Goal: Information Seeking & Learning: Learn about a topic

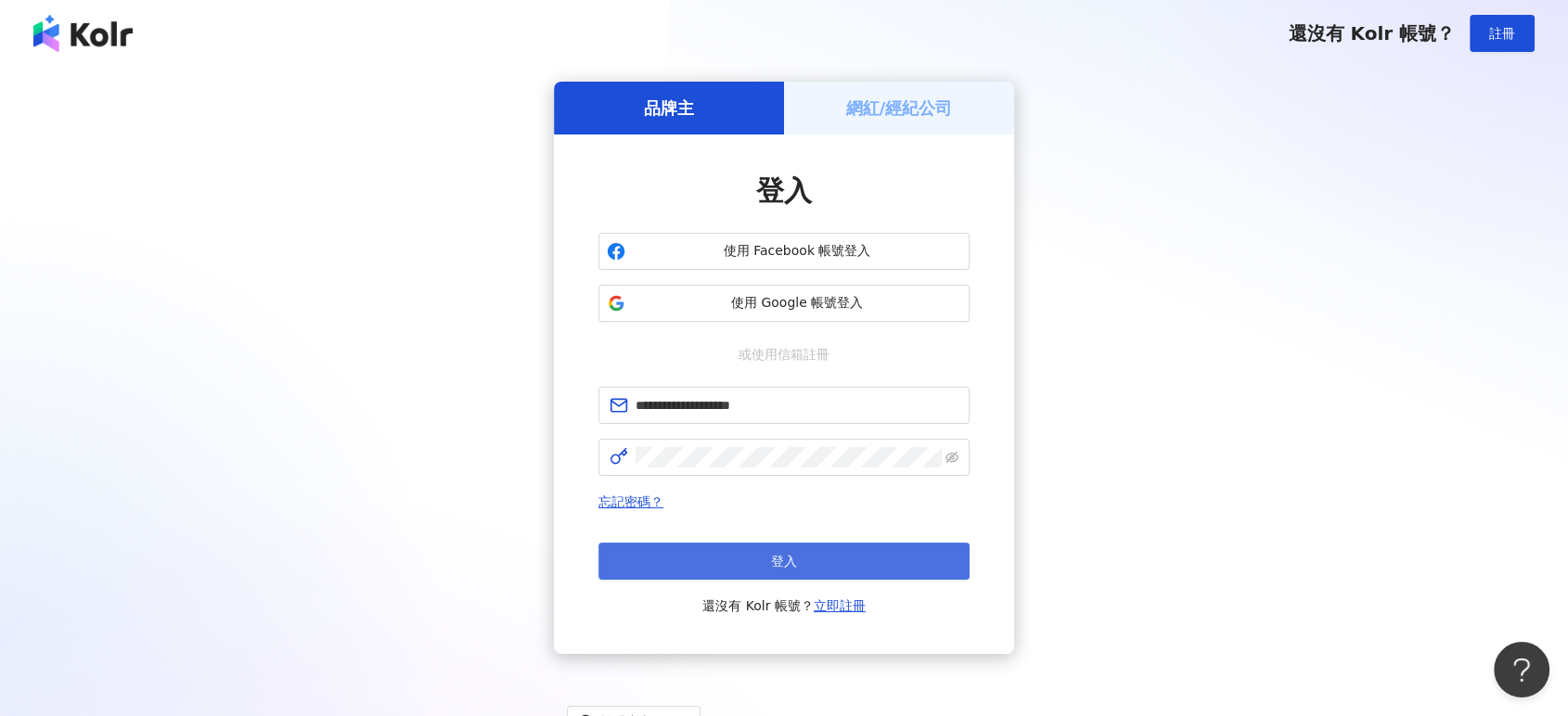
click at [851, 554] on button "登入" at bounding box center [783, 561] width 371 height 37
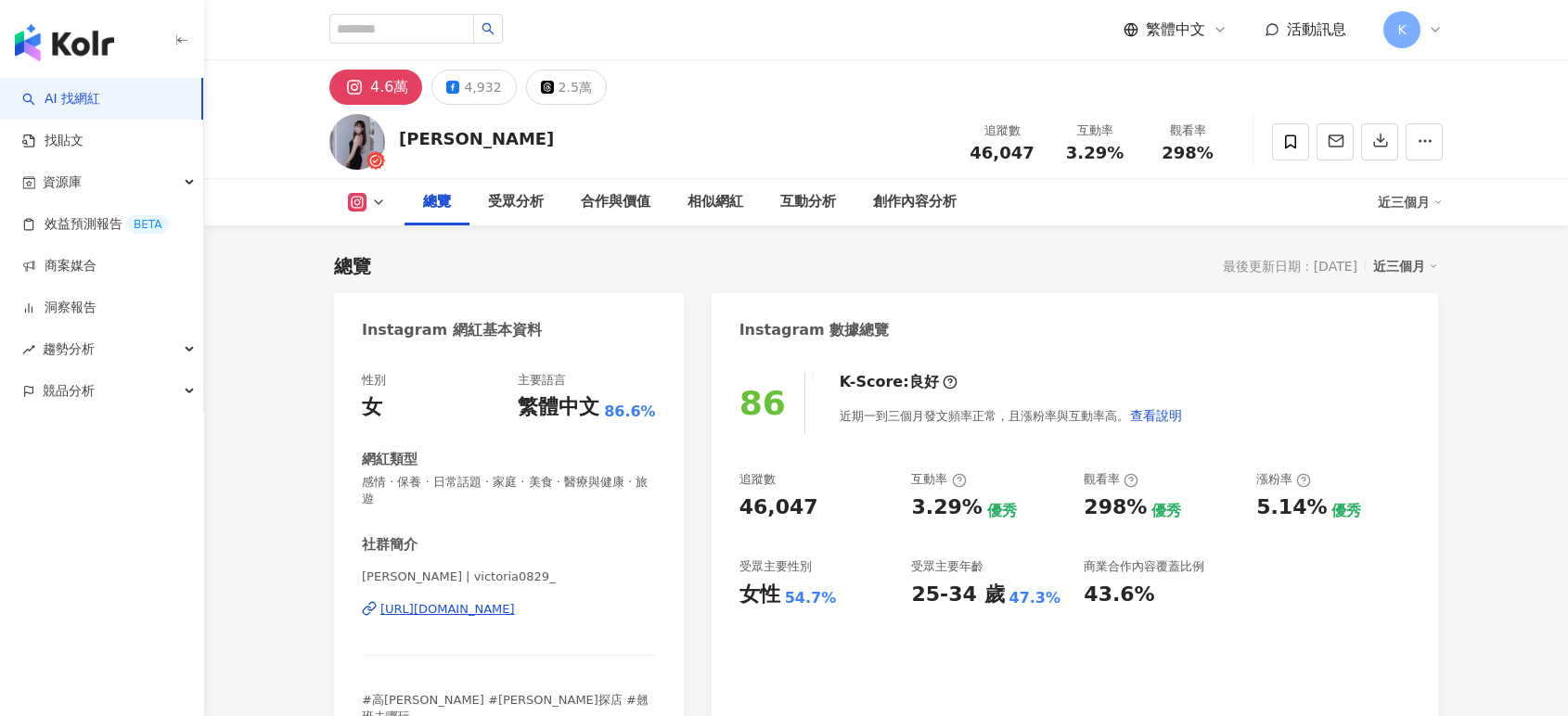
click at [1041, 598] on div "追蹤數 46,047 互動率 3.29% 優秀 觀看率 298% 優秀 漲粉率 5.14% 優秀 受眾主要性別 女性 54.7% 受眾主要年齡 25-34 歲…" at bounding box center [1075, 540] width 671 height 137
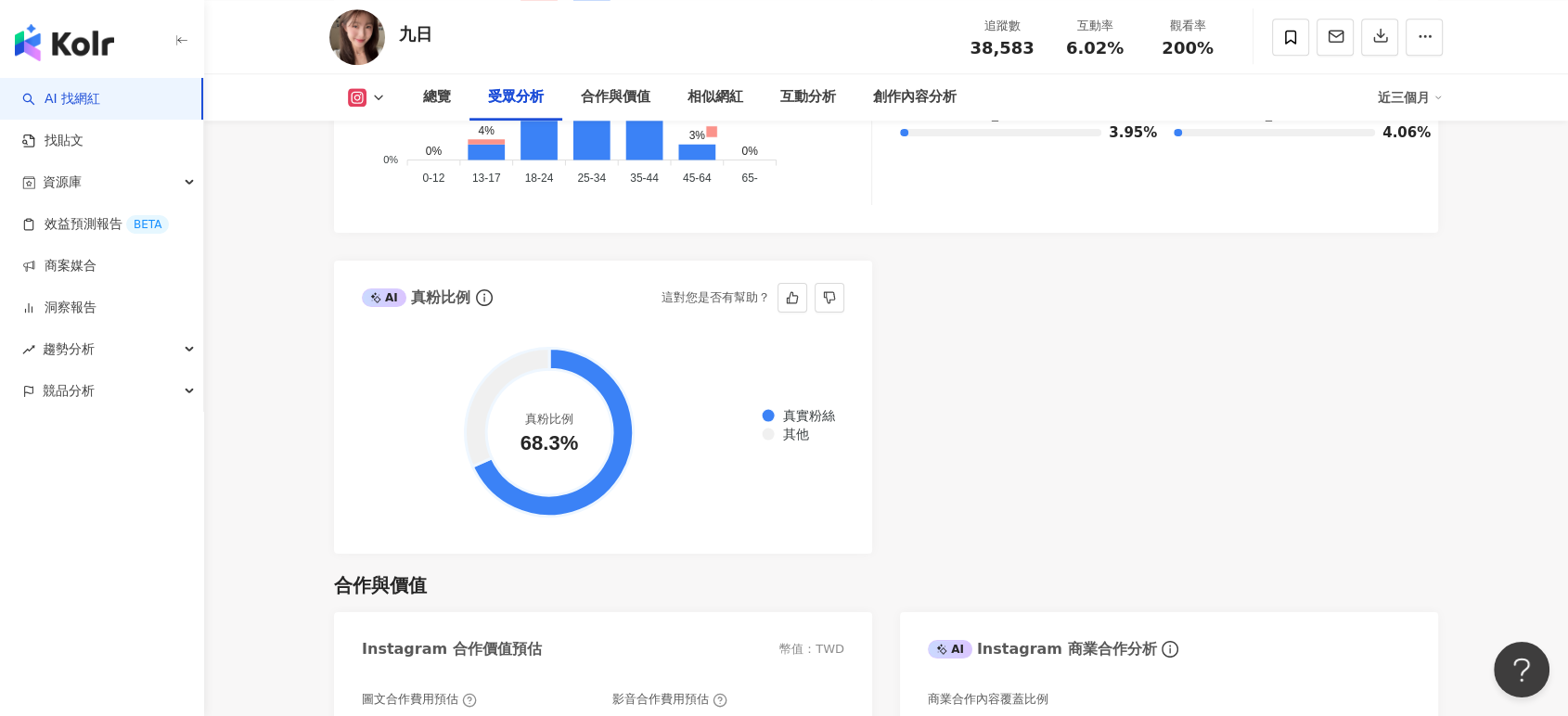
scroll to position [1649, 0]
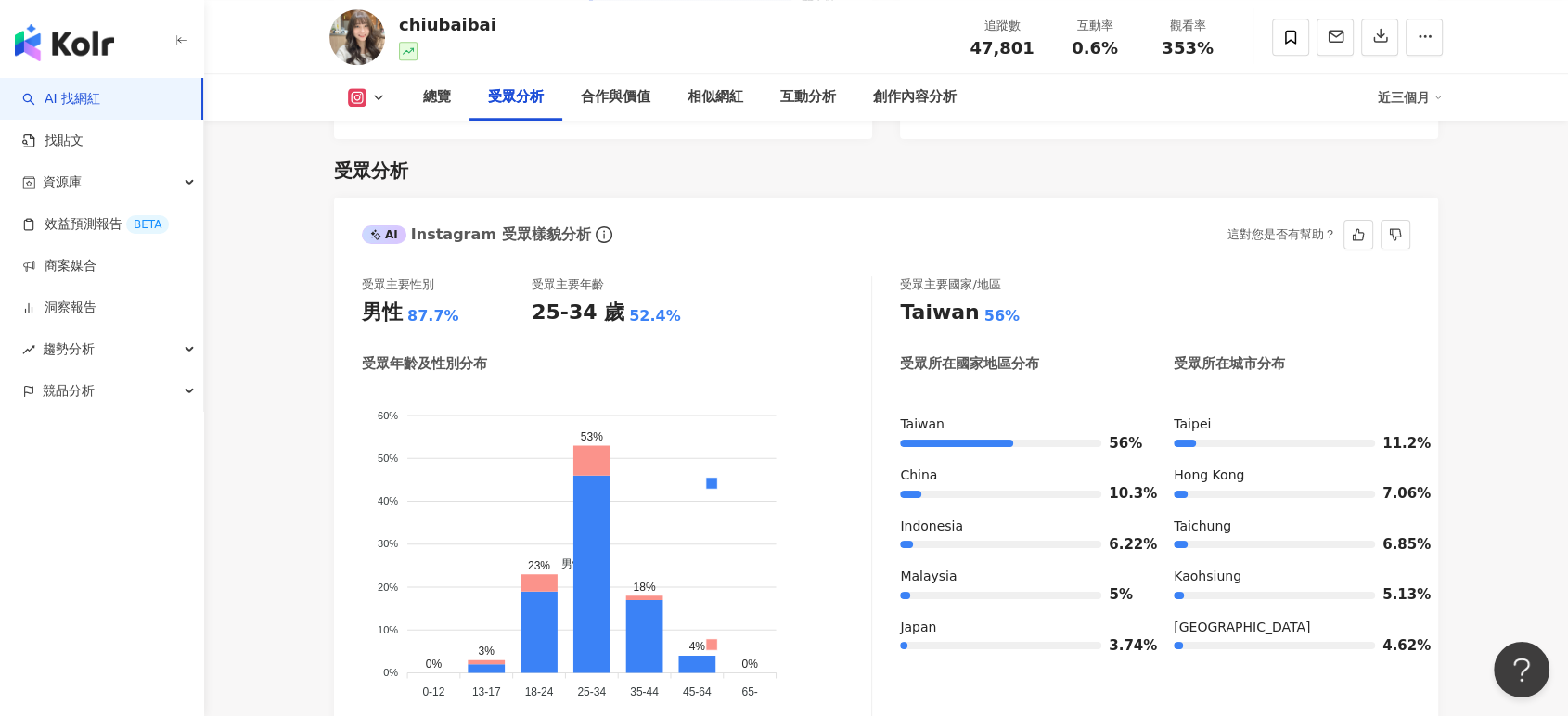
scroll to position [1546, 0]
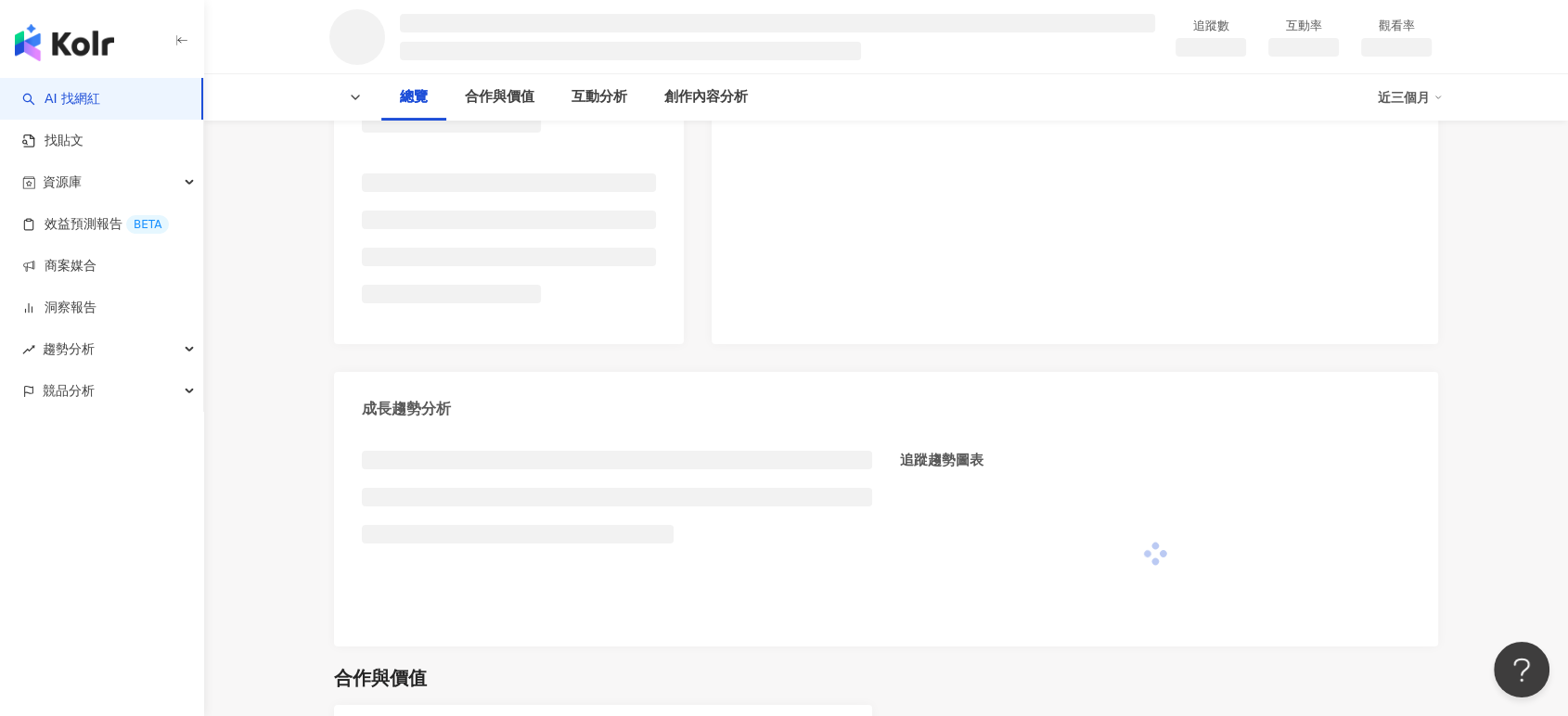
scroll to position [237, 0]
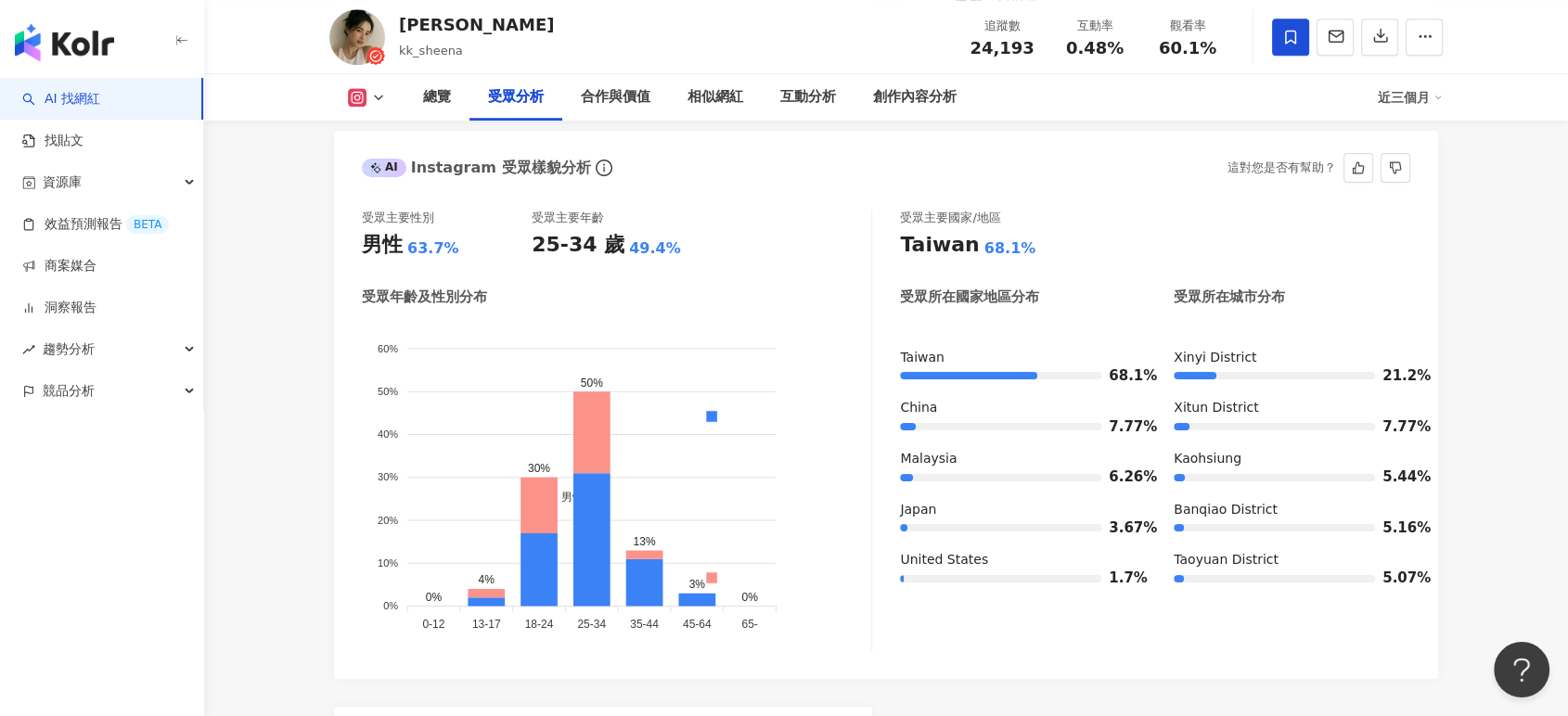
scroll to position [1649, 0]
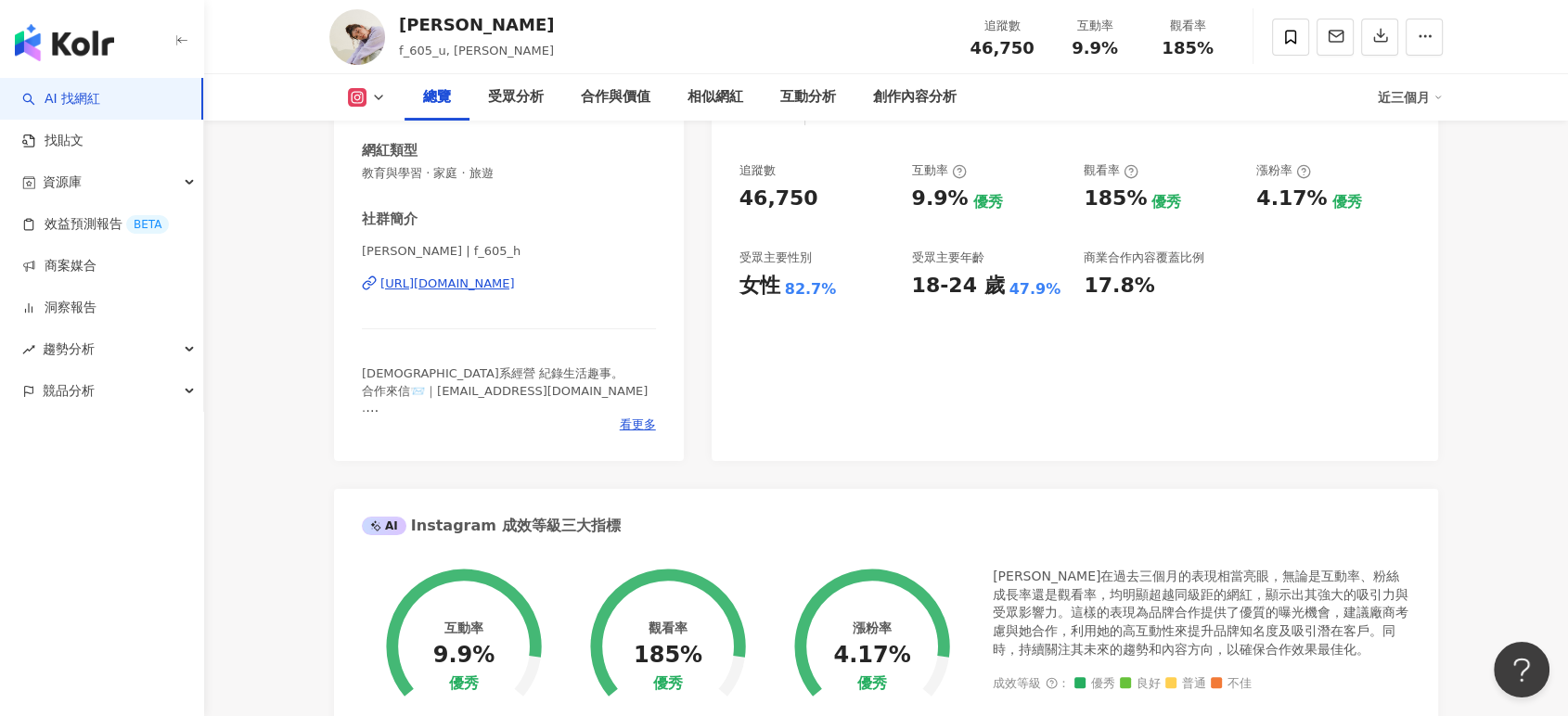
click at [821, 397] on div "91 K-Score : 優良 近期一到三個月積極發文，且漲粉率與互動率高。 查看說明 追蹤數 46,750 互動率 9.9% 優秀 觀看率 185% 優秀 …" at bounding box center [1074, 252] width 726 height 417
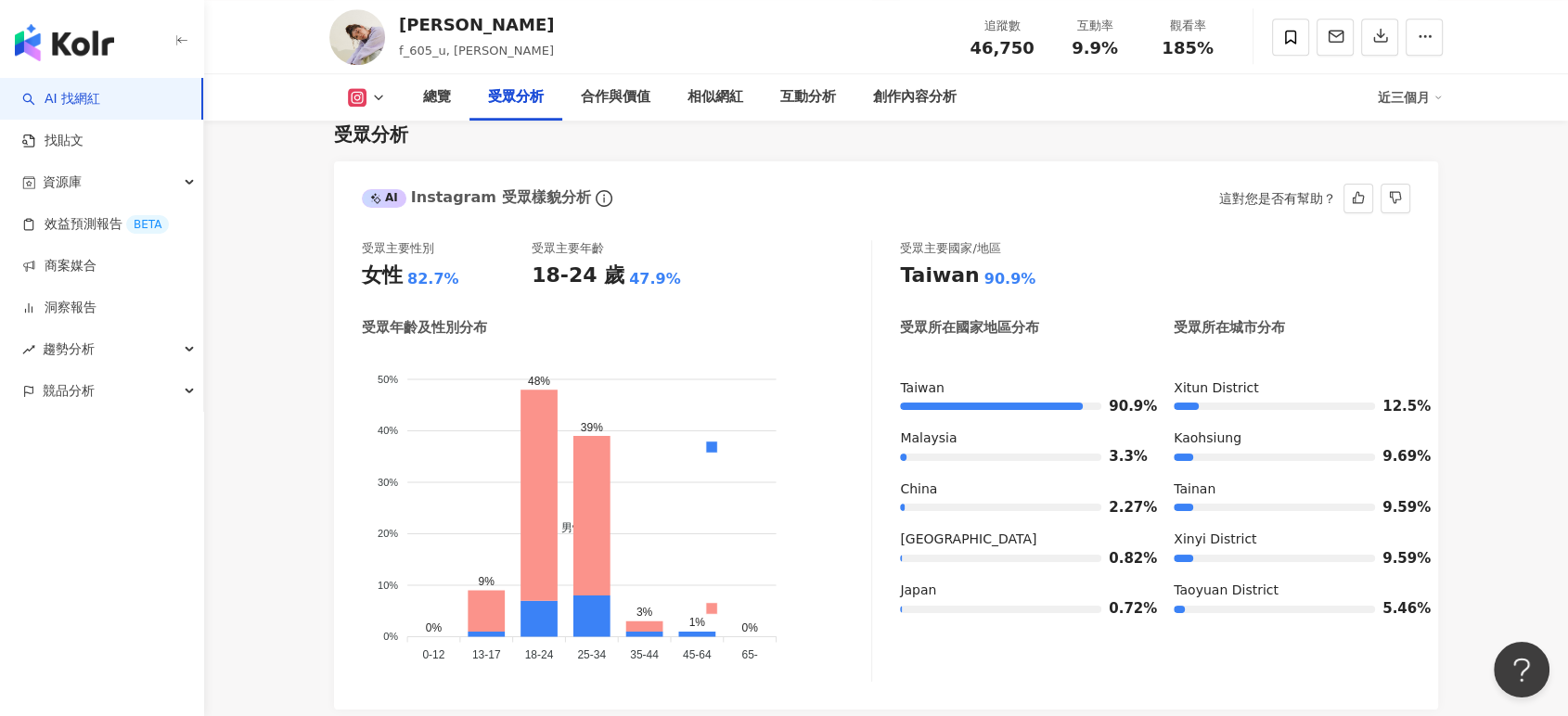
scroll to position [1649, 0]
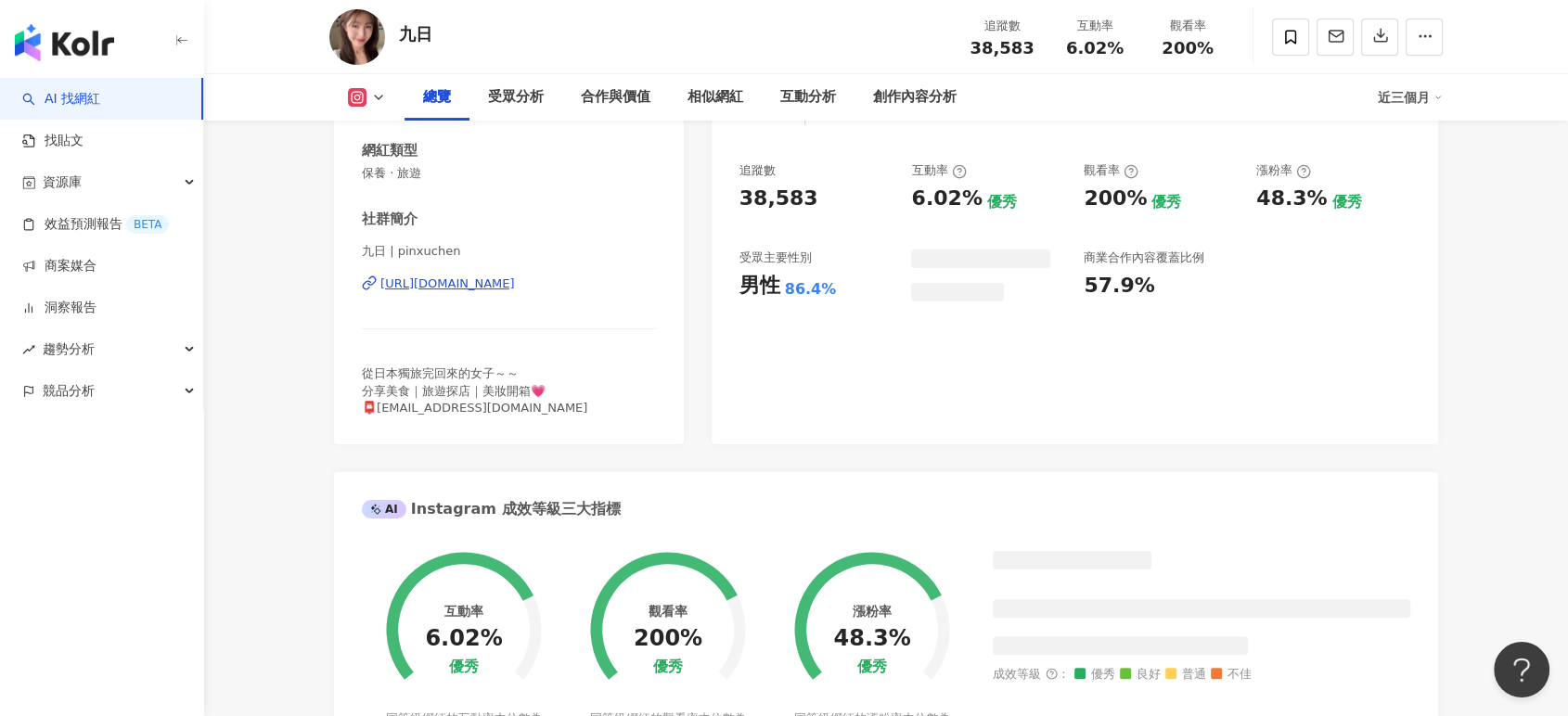
scroll to position [103, 0]
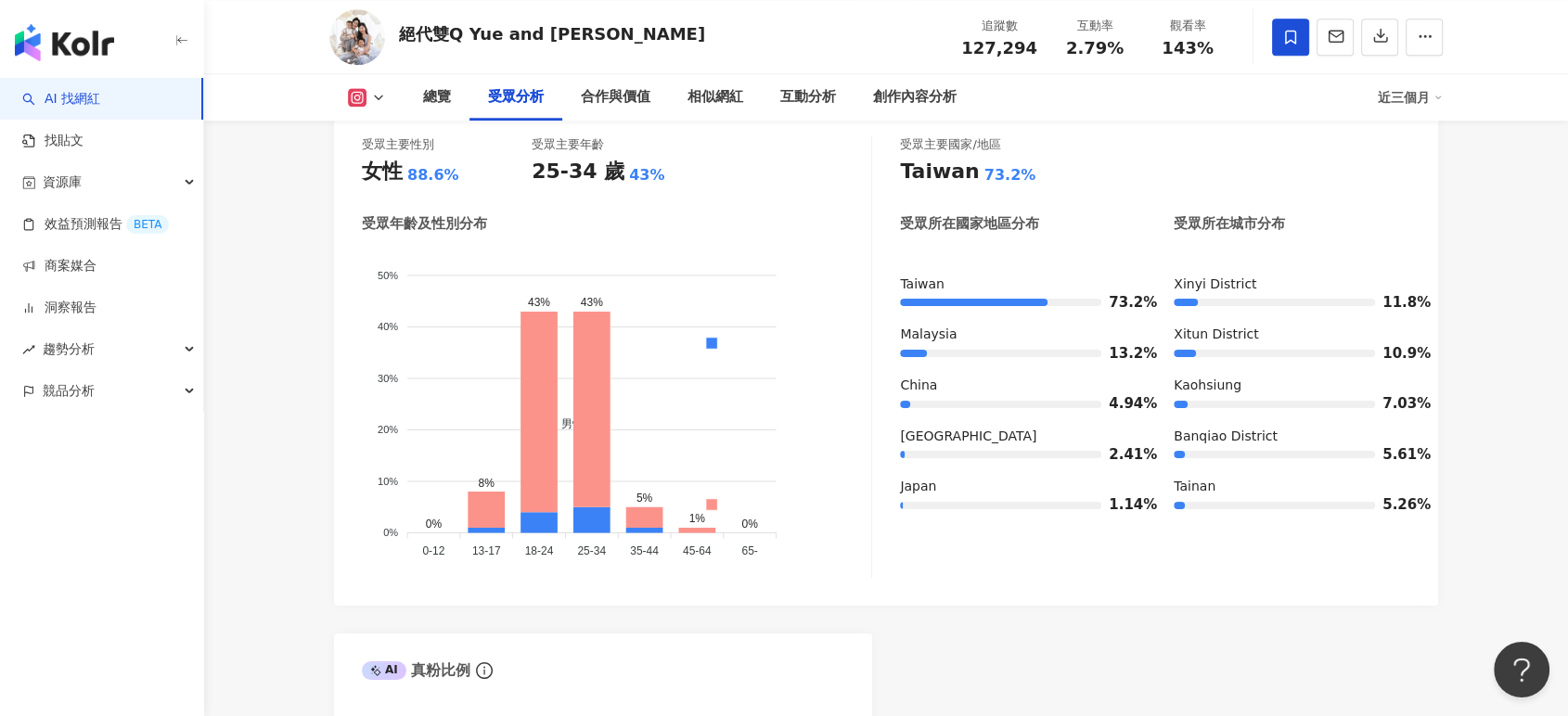
scroll to position [1752, 0]
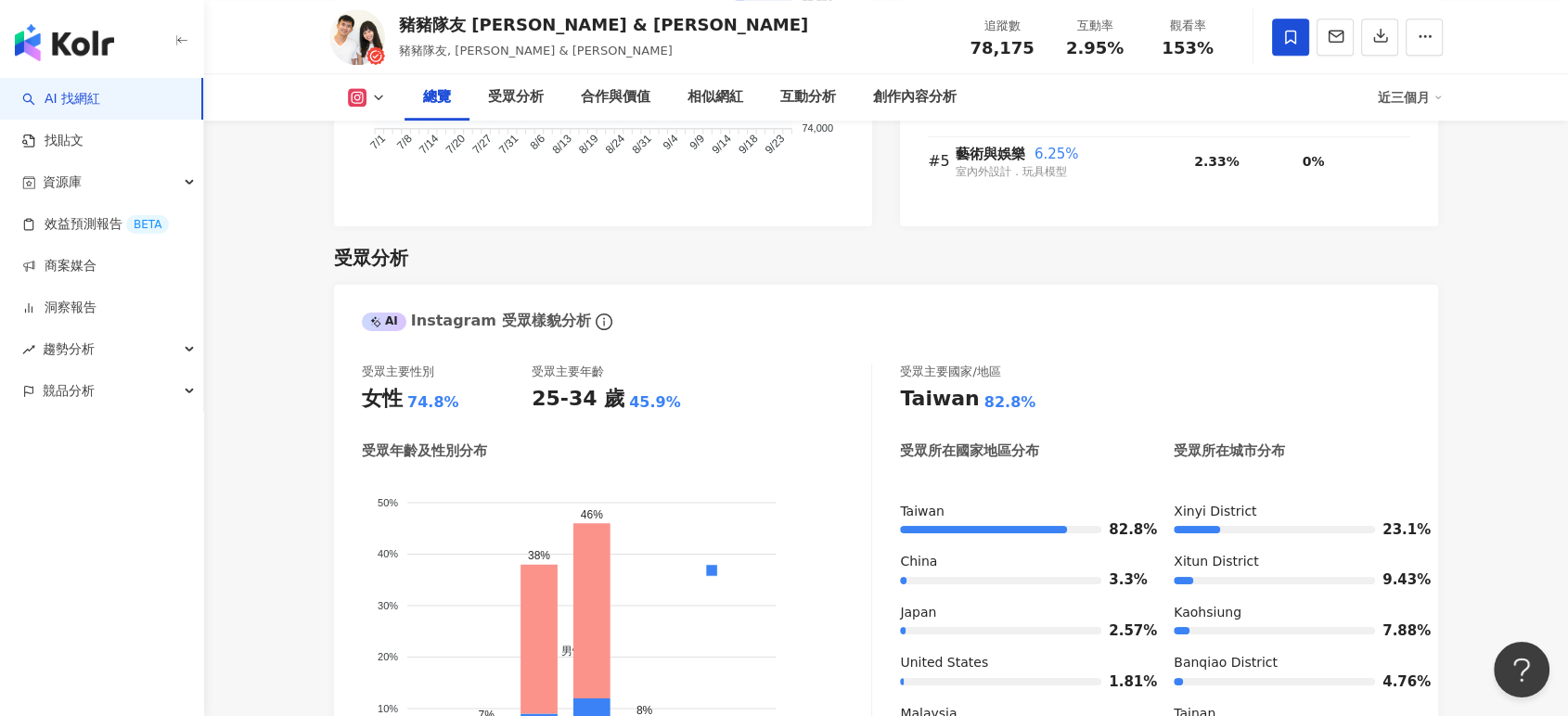
scroll to position [1752, 0]
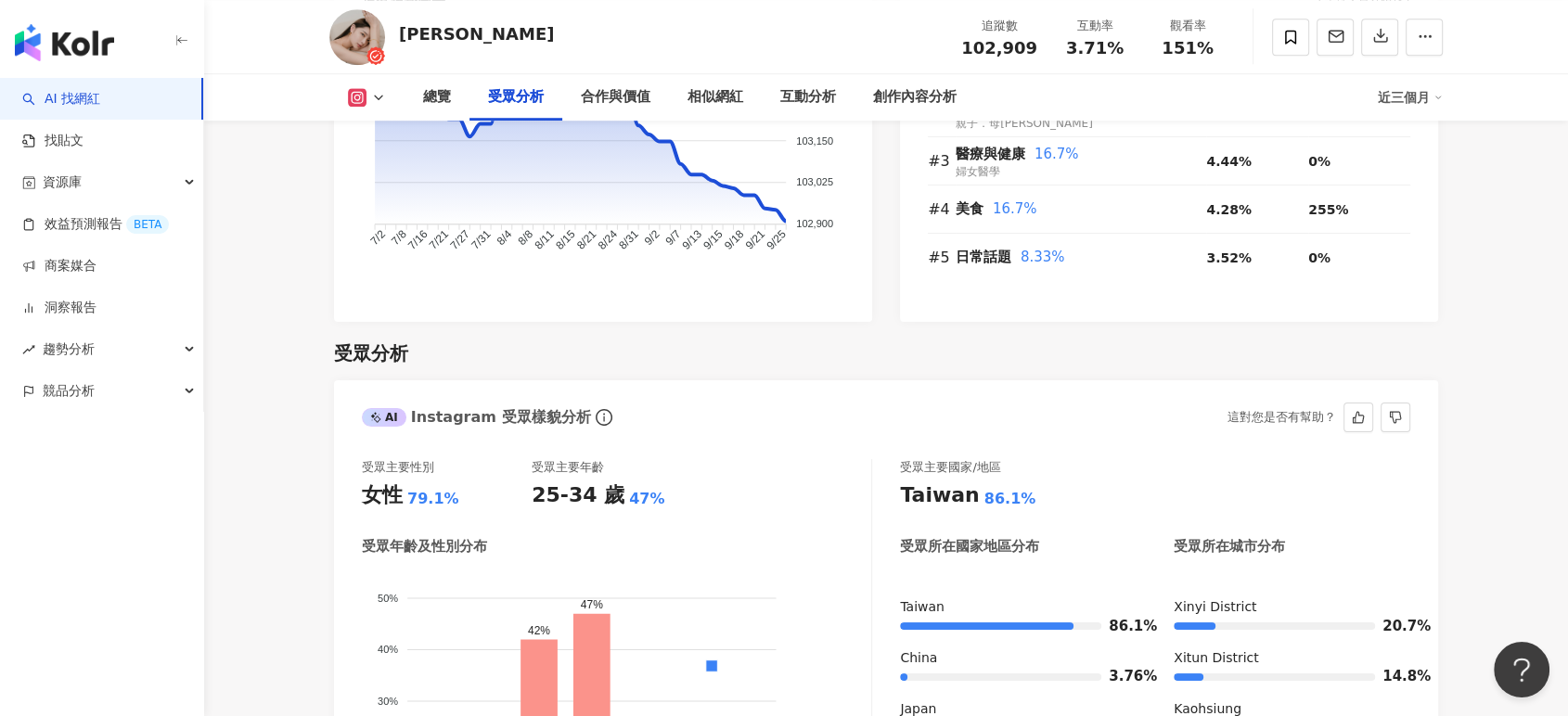
scroll to position [1546, 0]
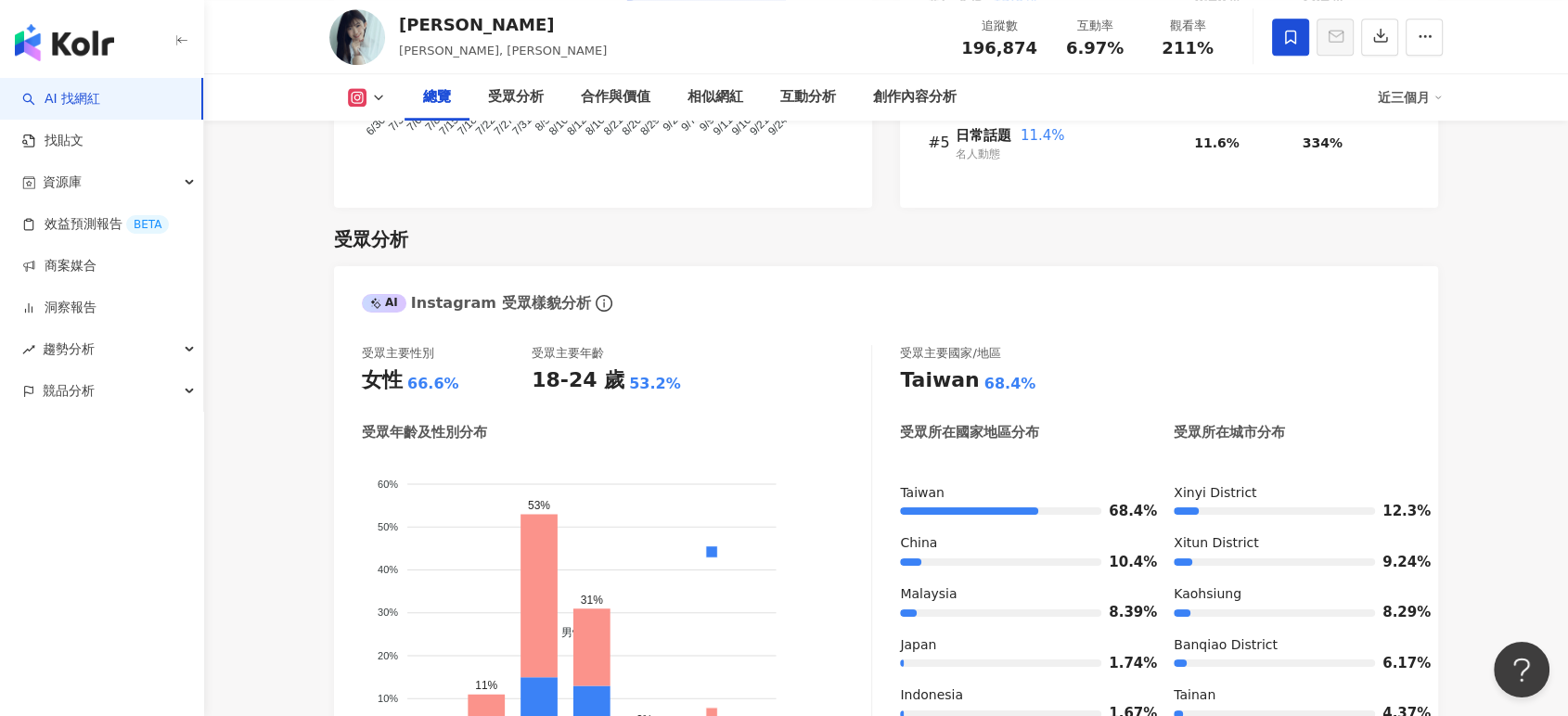
scroll to position [1649, 0]
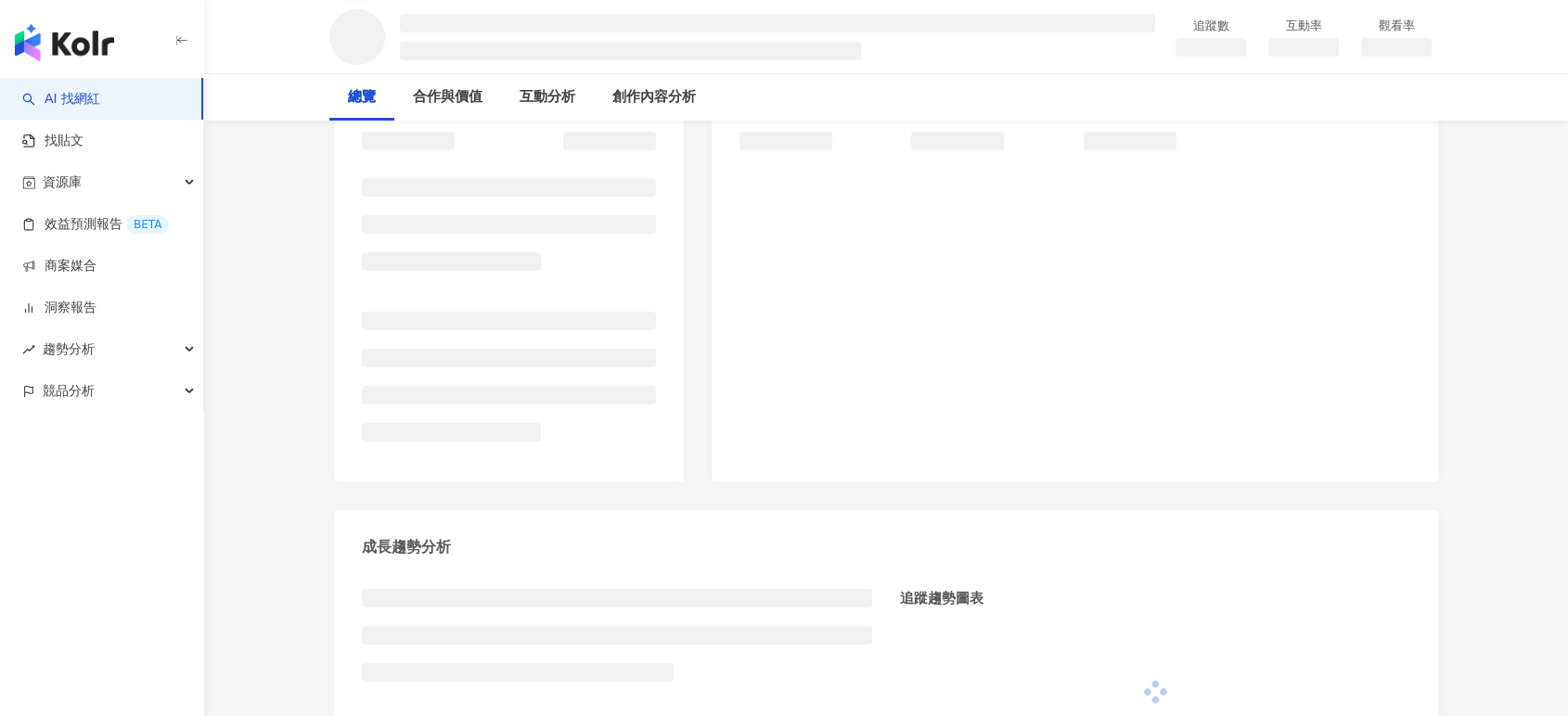
scroll to position [309, 0]
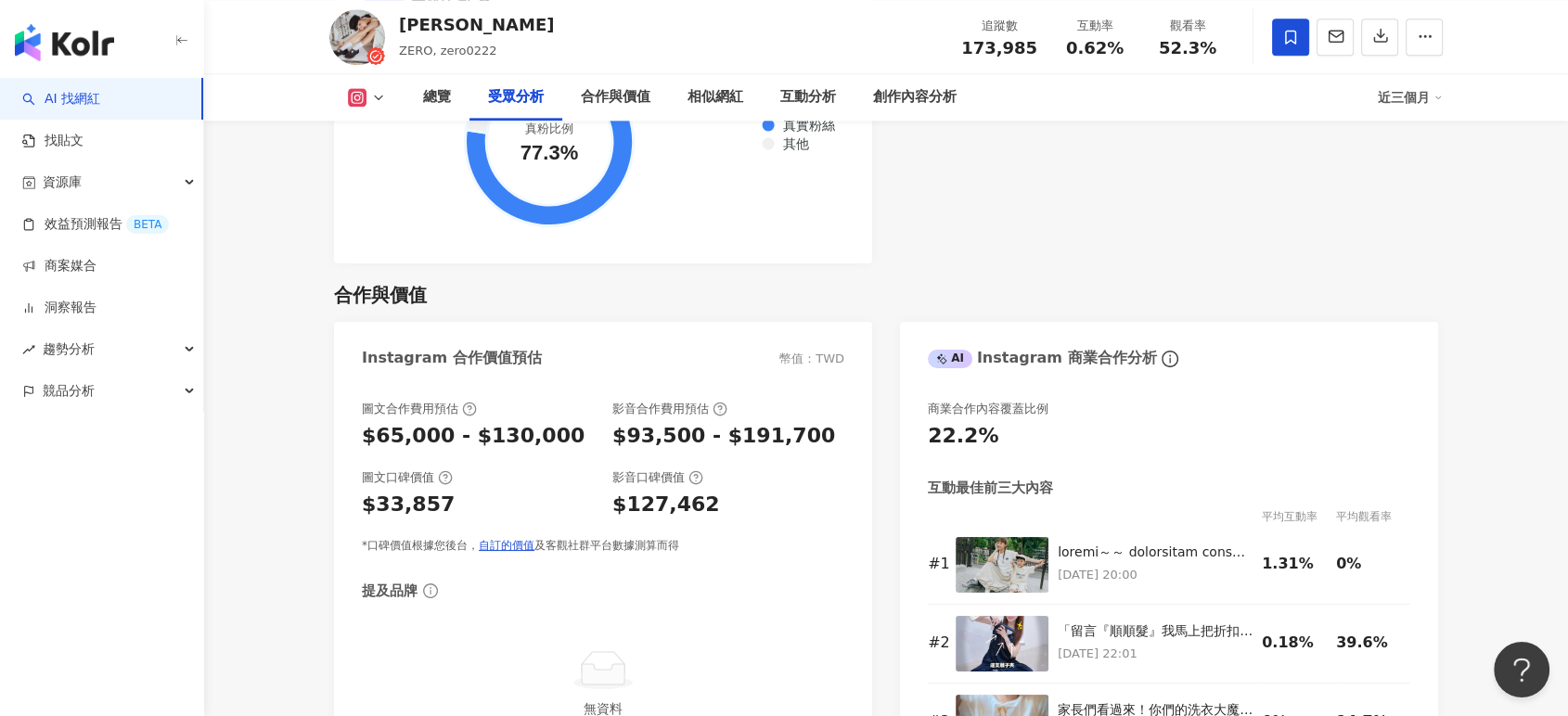
scroll to position [1752, 0]
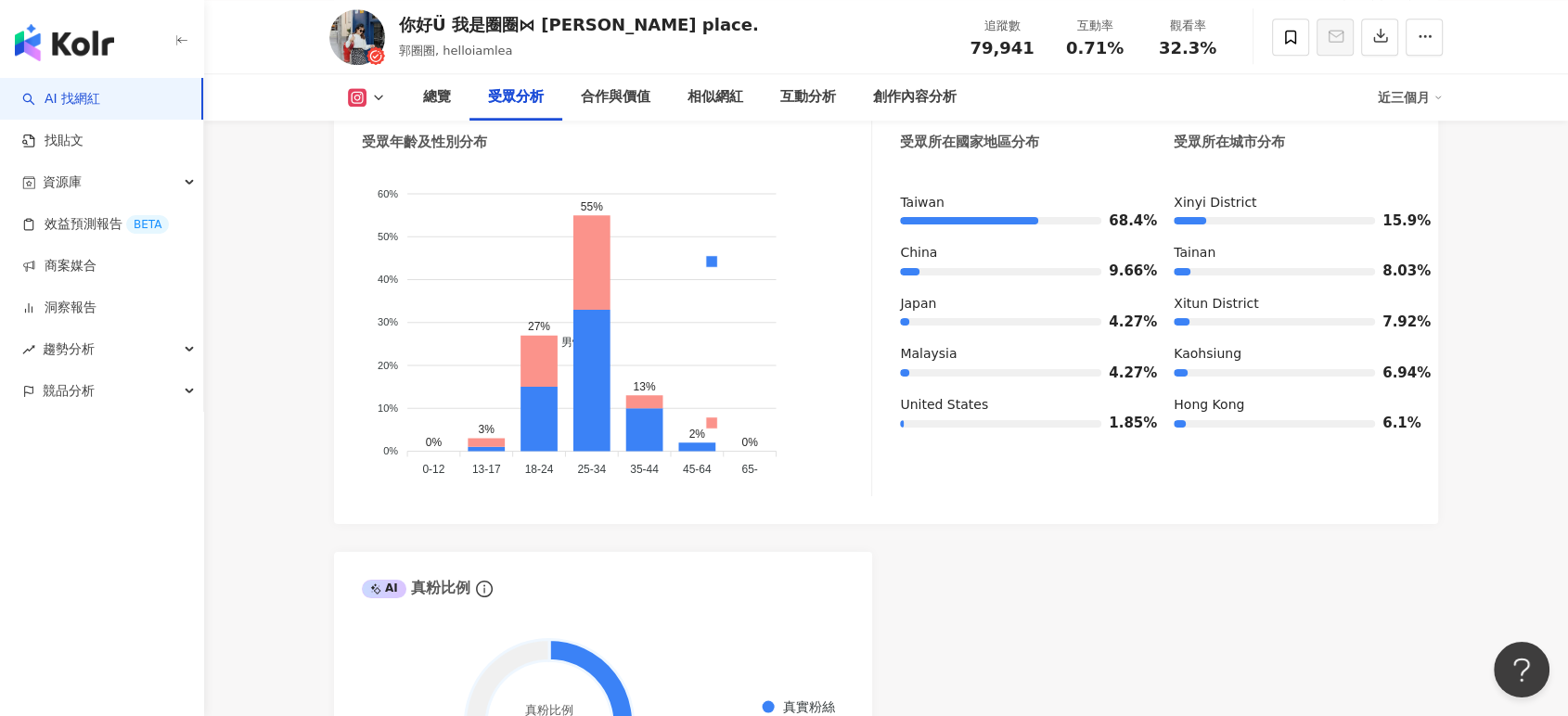
scroll to position [1752, 0]
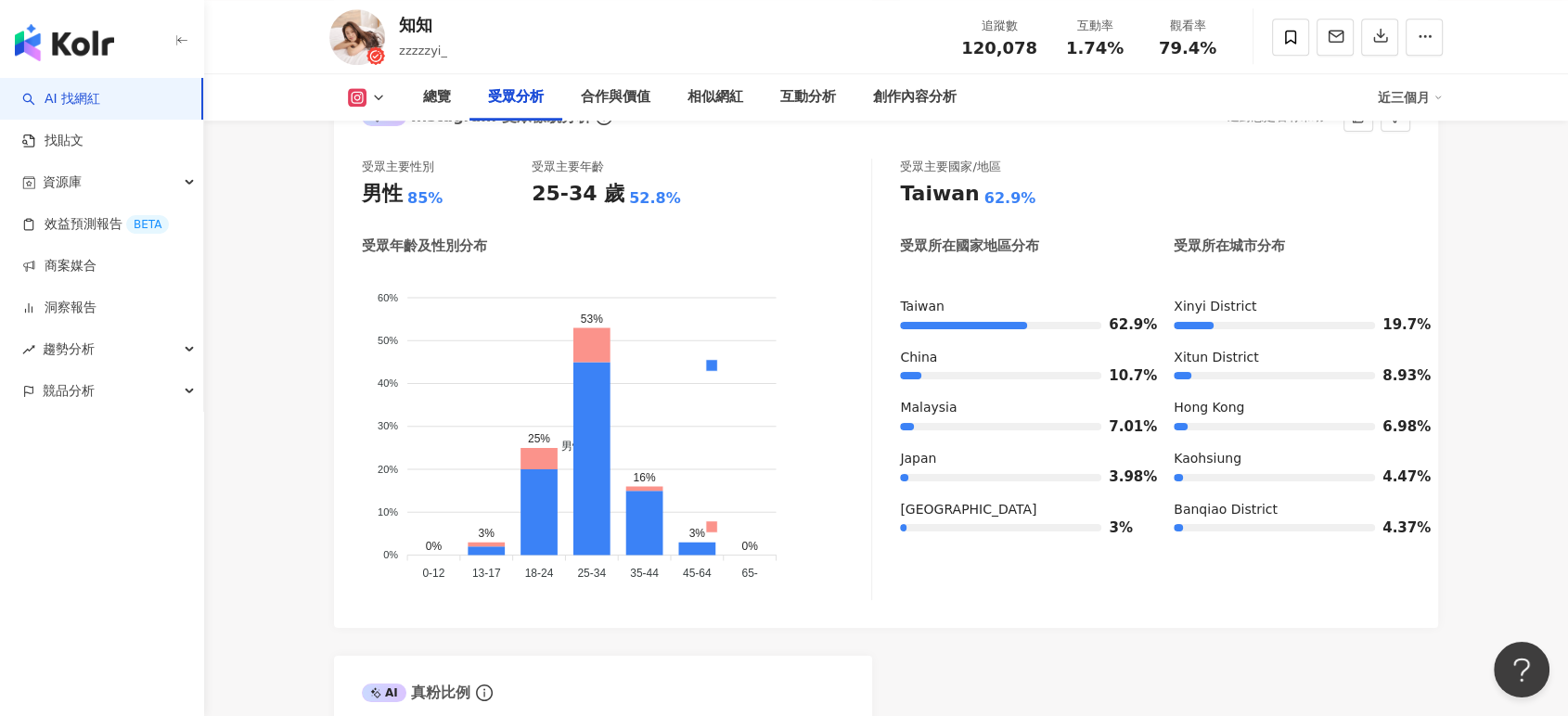
scroll to position [1649, 0]
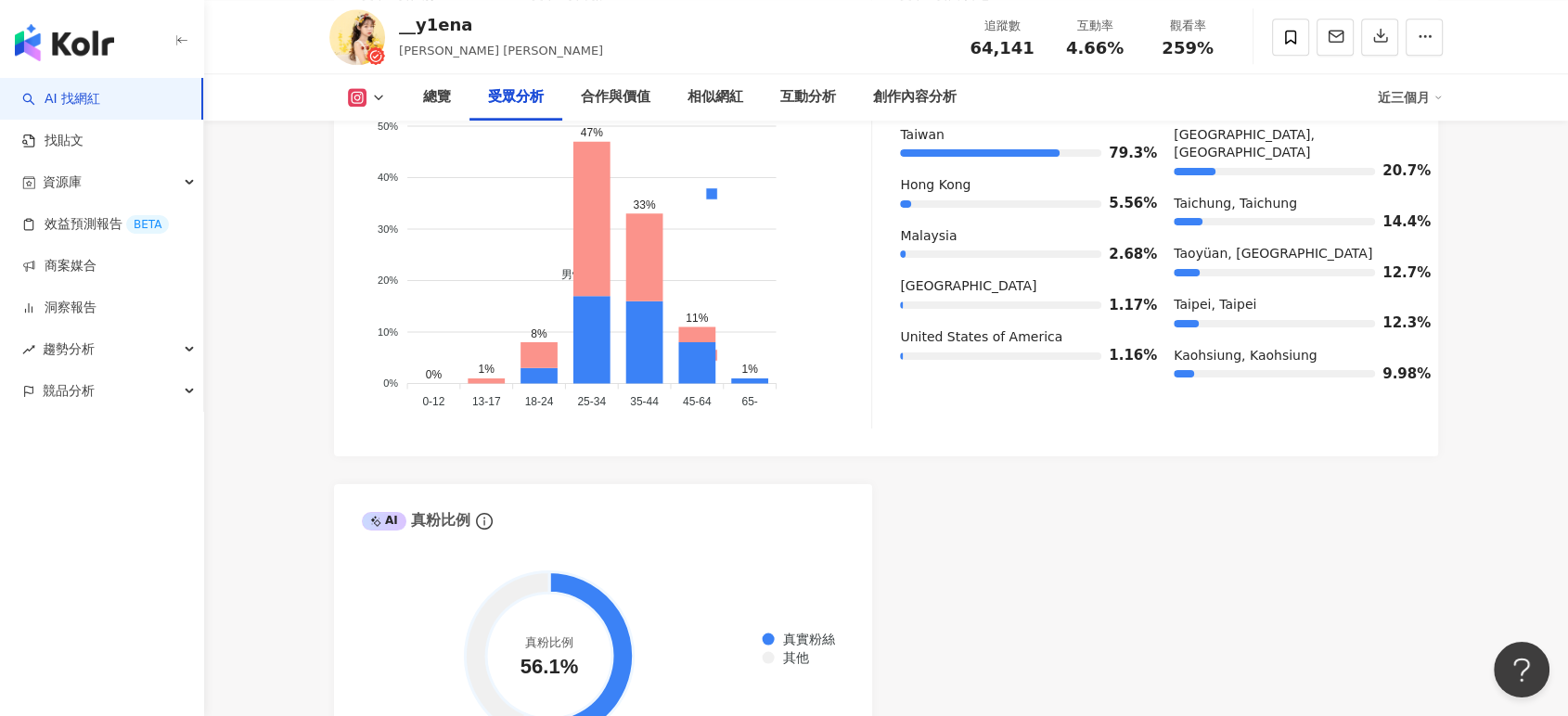
scroll to position [1752, 0]
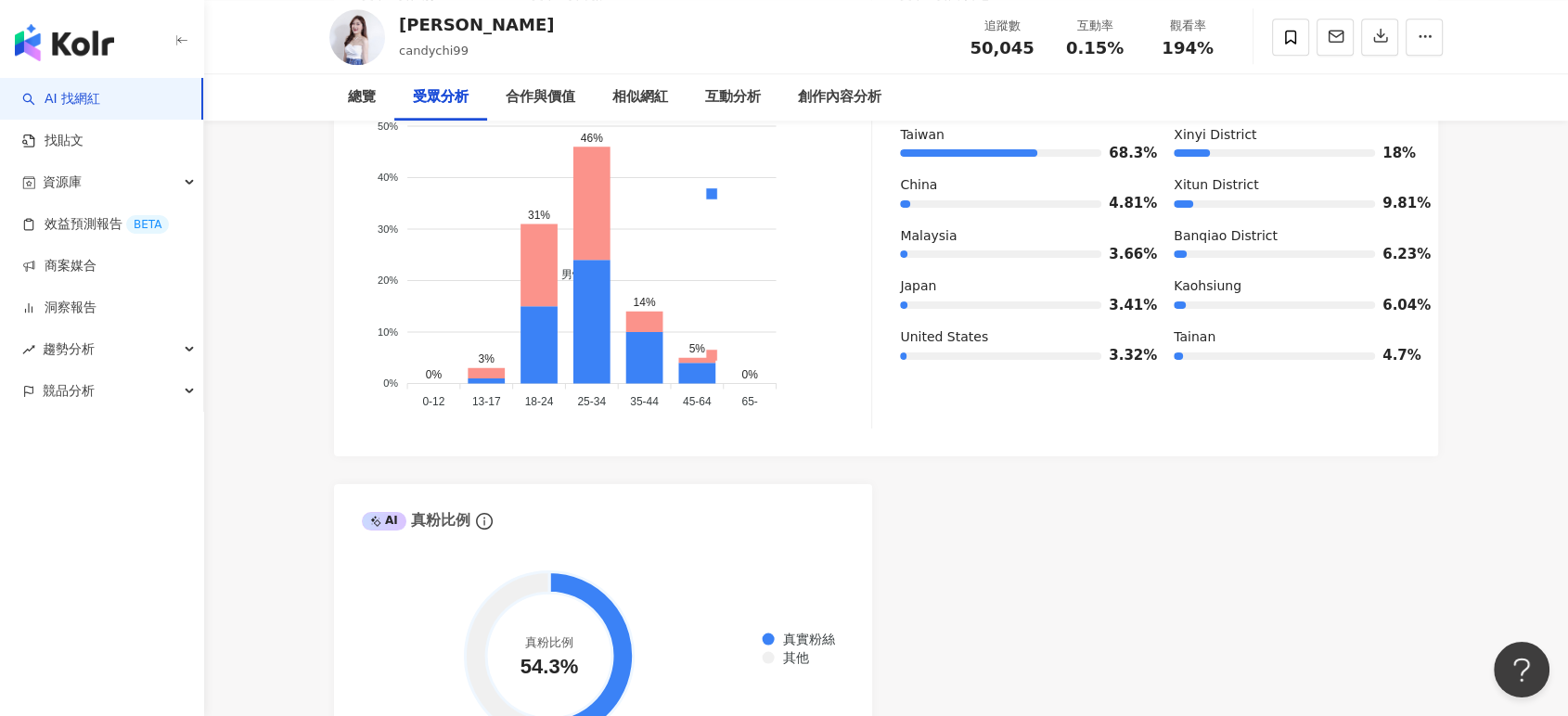
scroll to position [1752, 0]
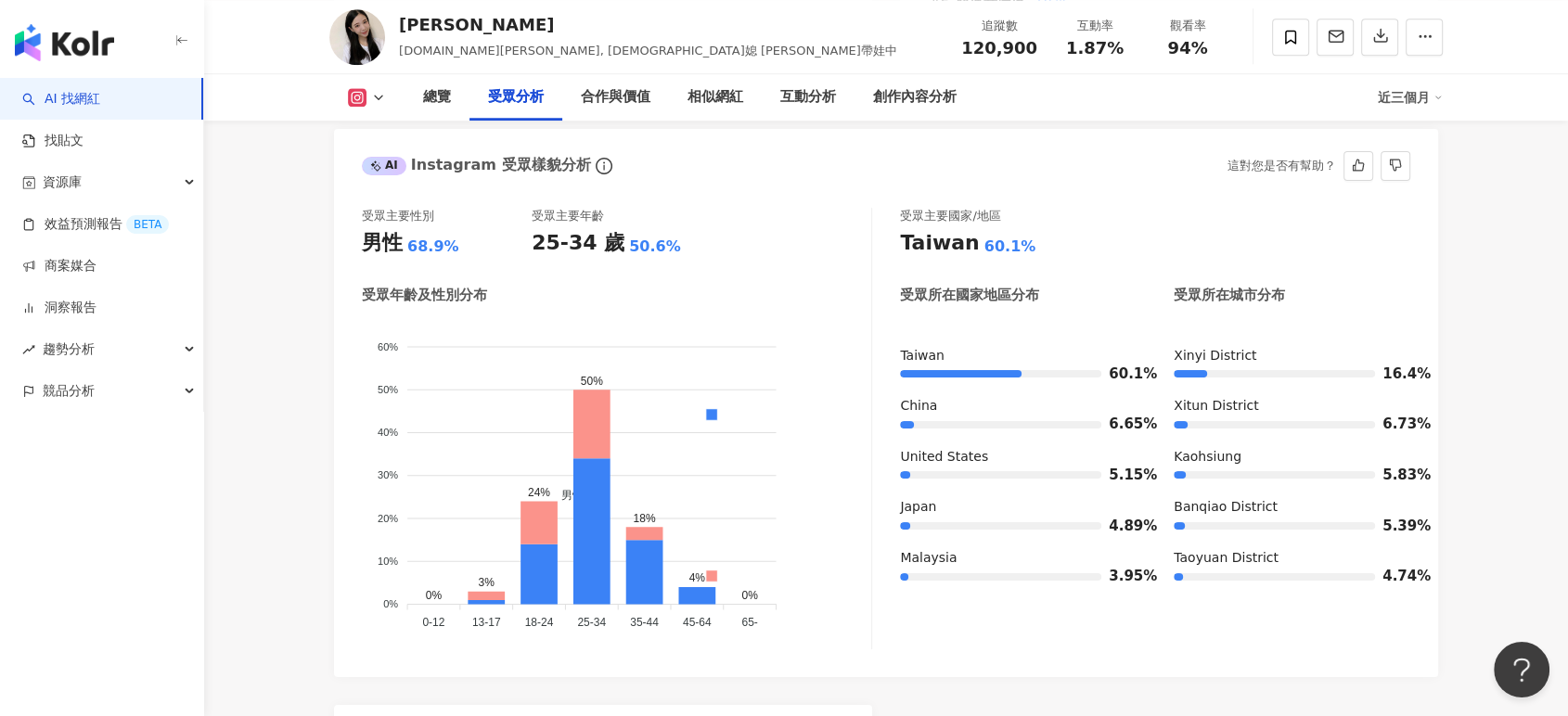
scroll to position [1752, 0]
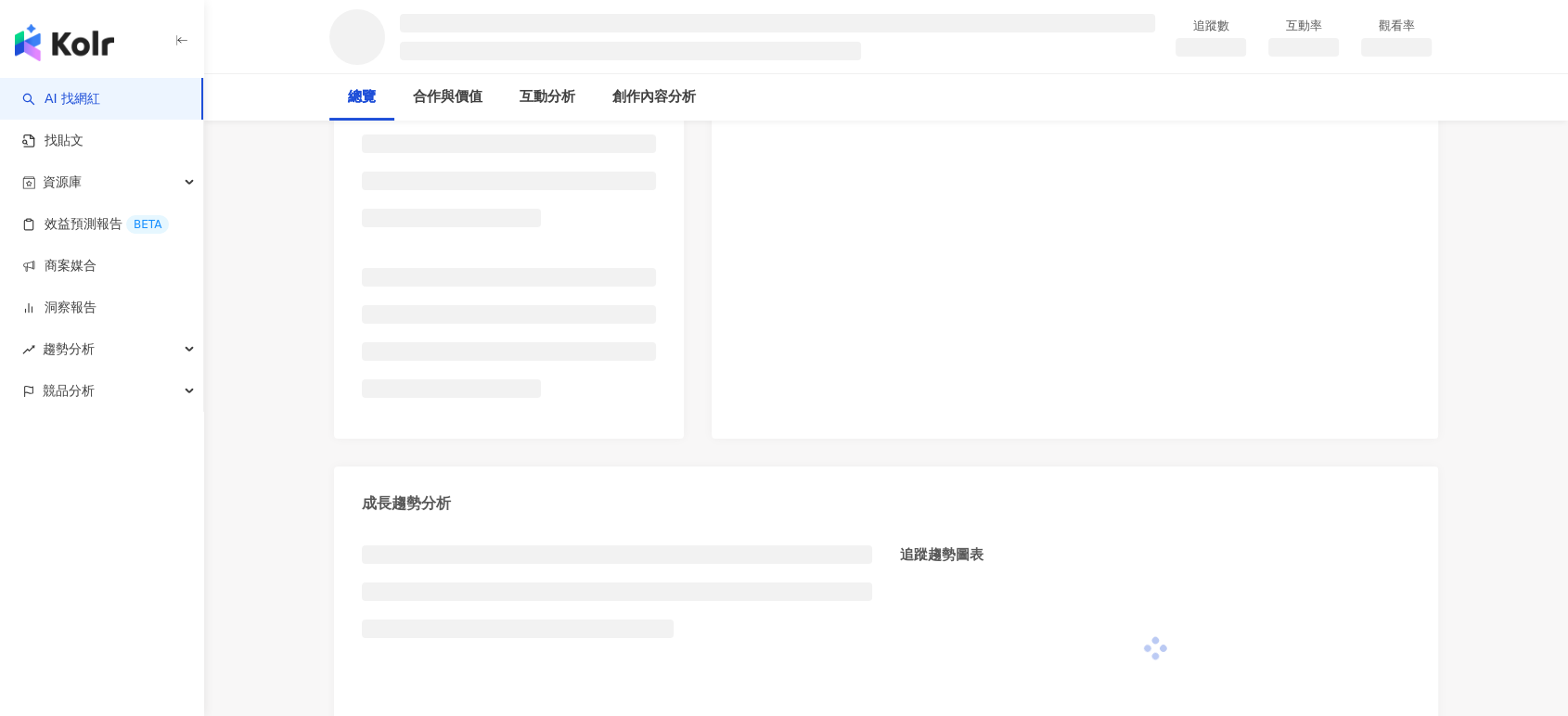
scroll to position [618, 0]
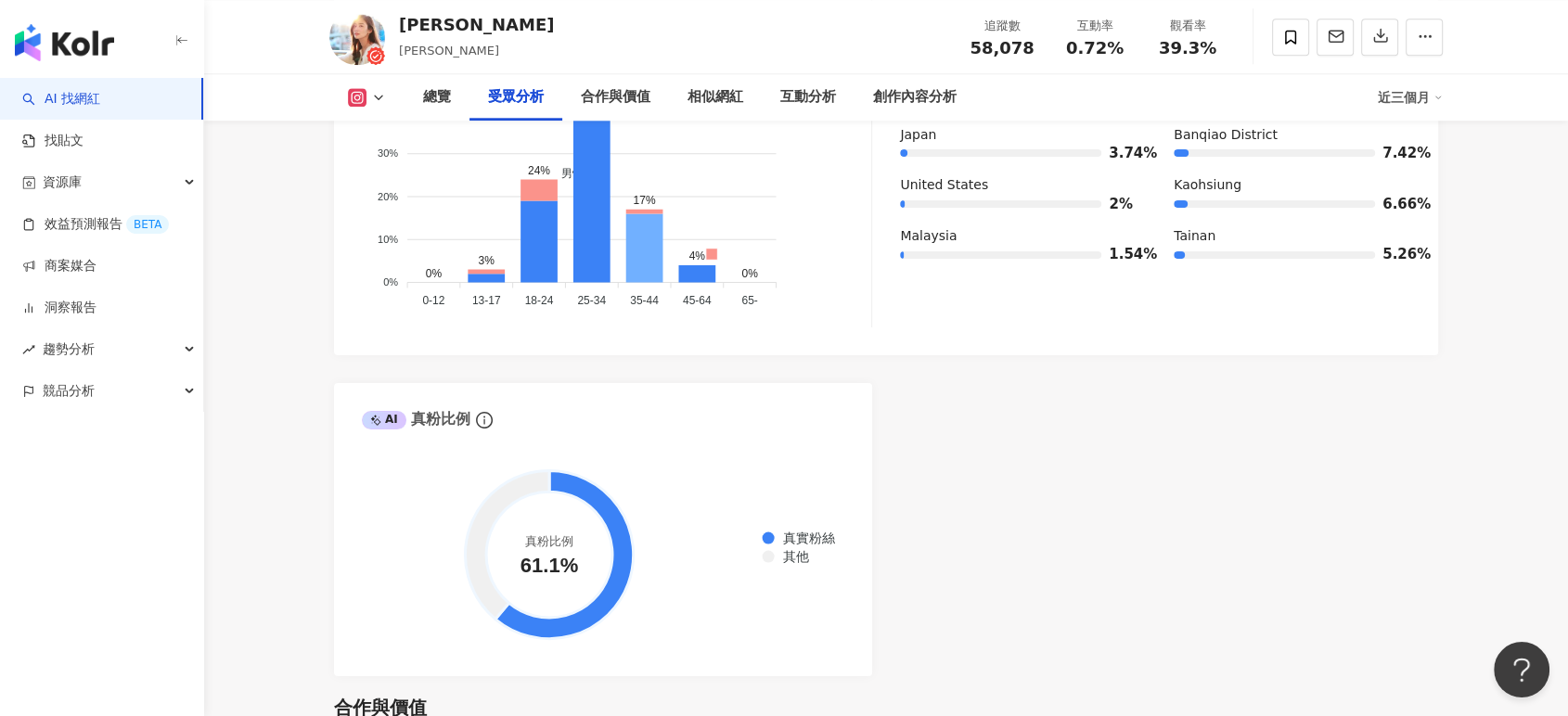
scroll to position [1751, 0]
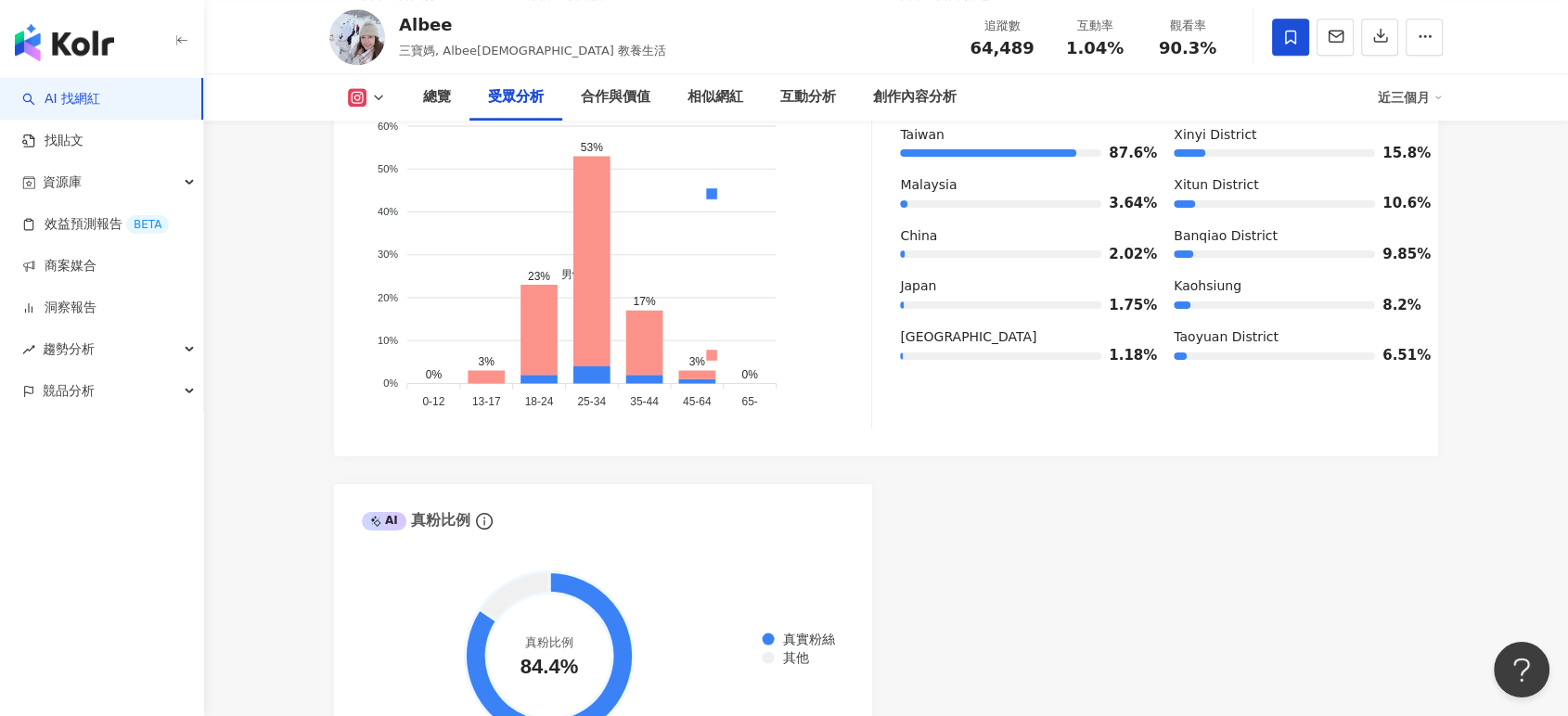
scroll to position [1649, 0]
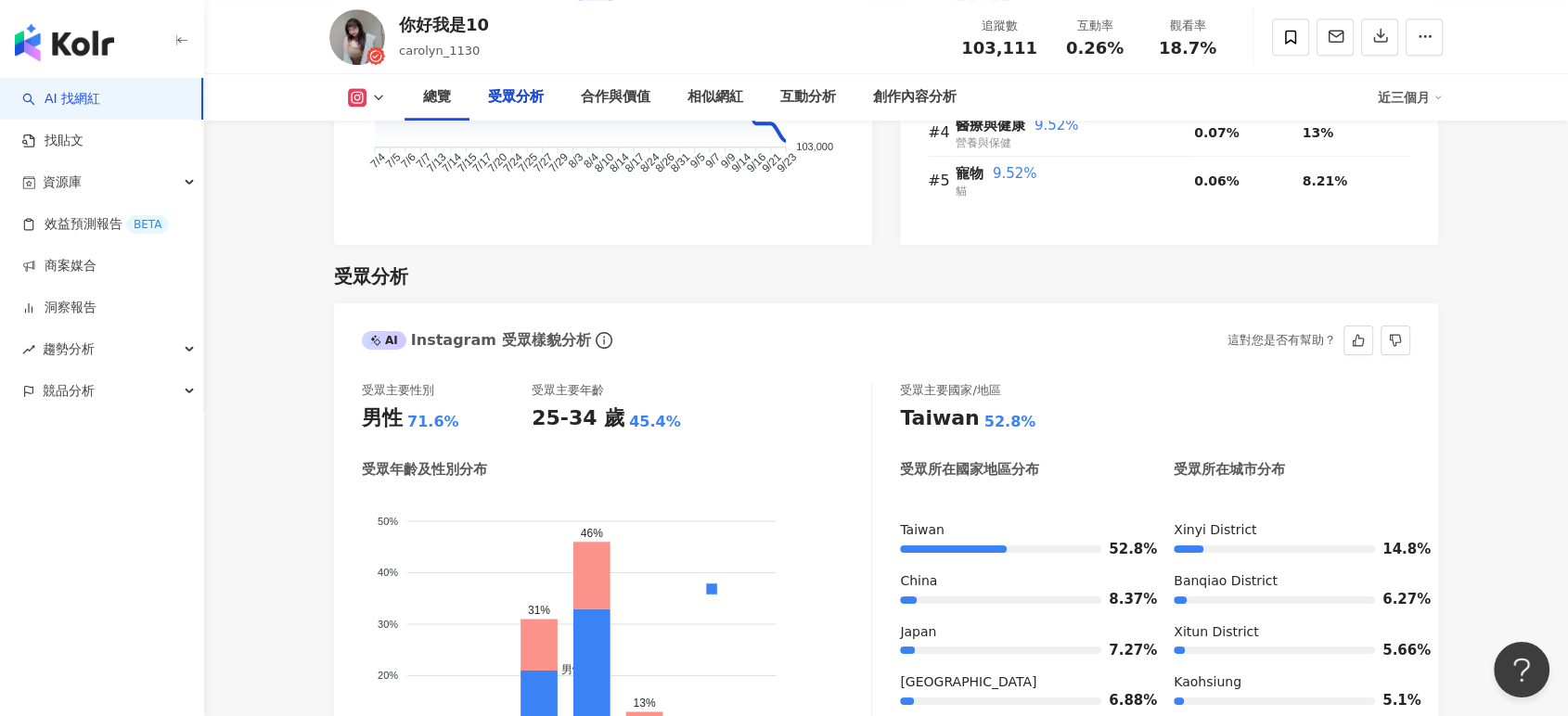
scroll to position [1649, 0]
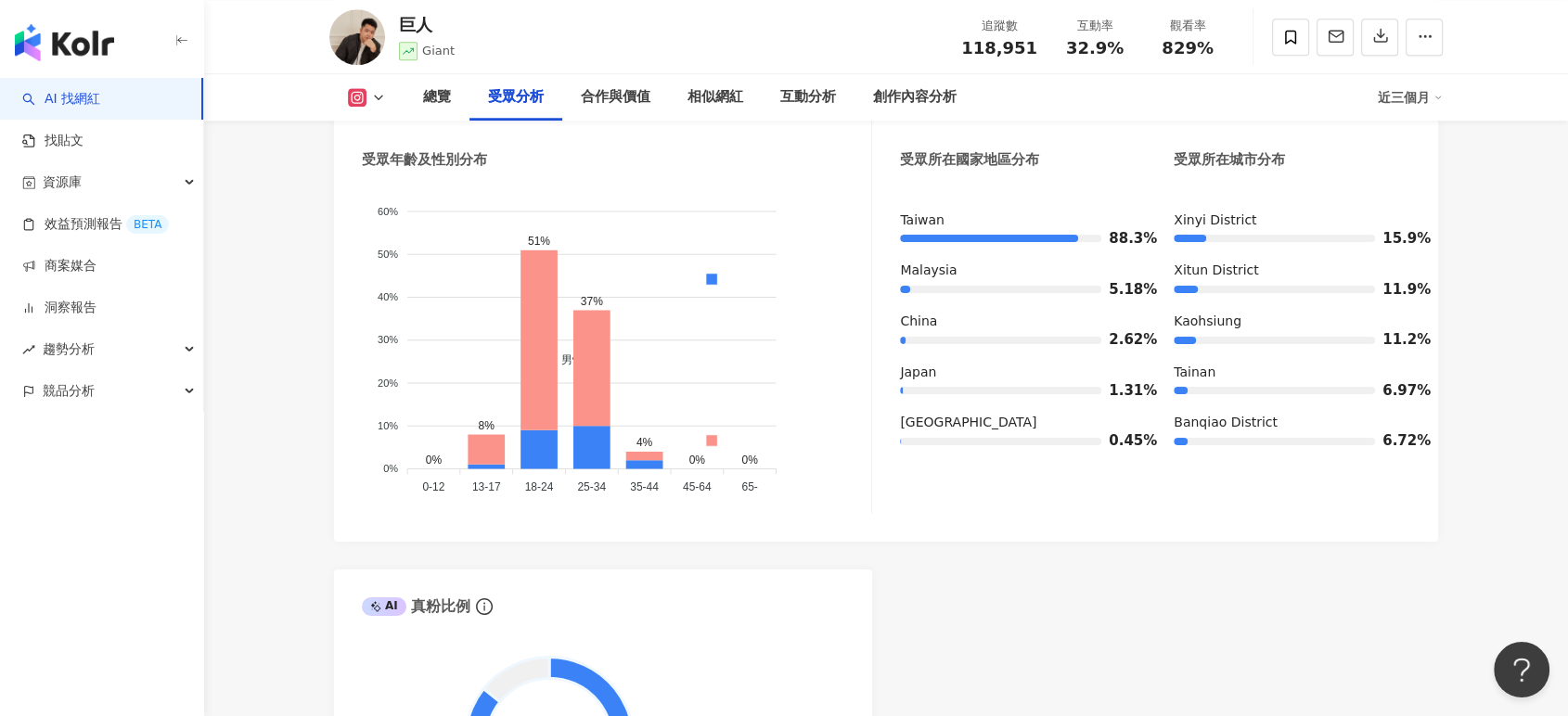
scroll to position [1752, 0]
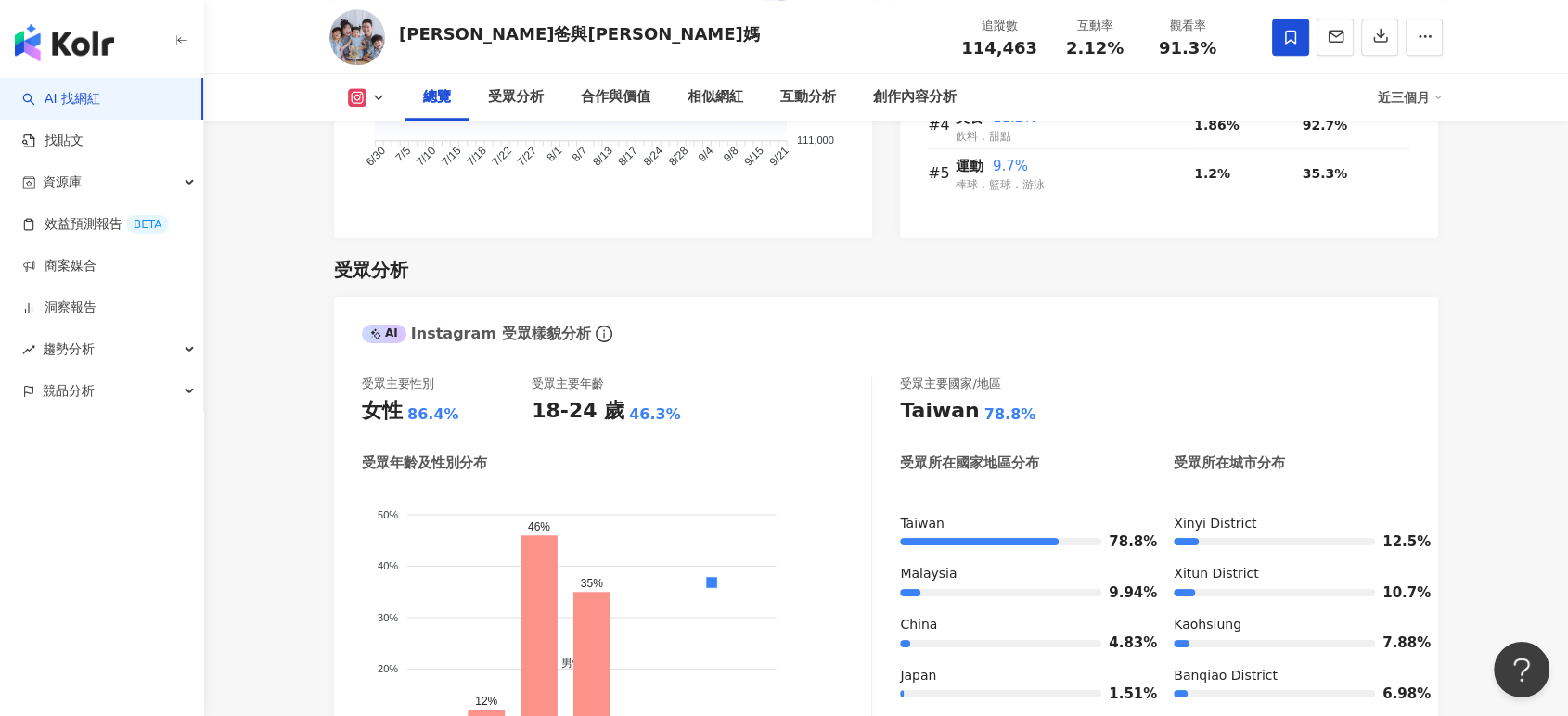
scroll to position [1649, 0]
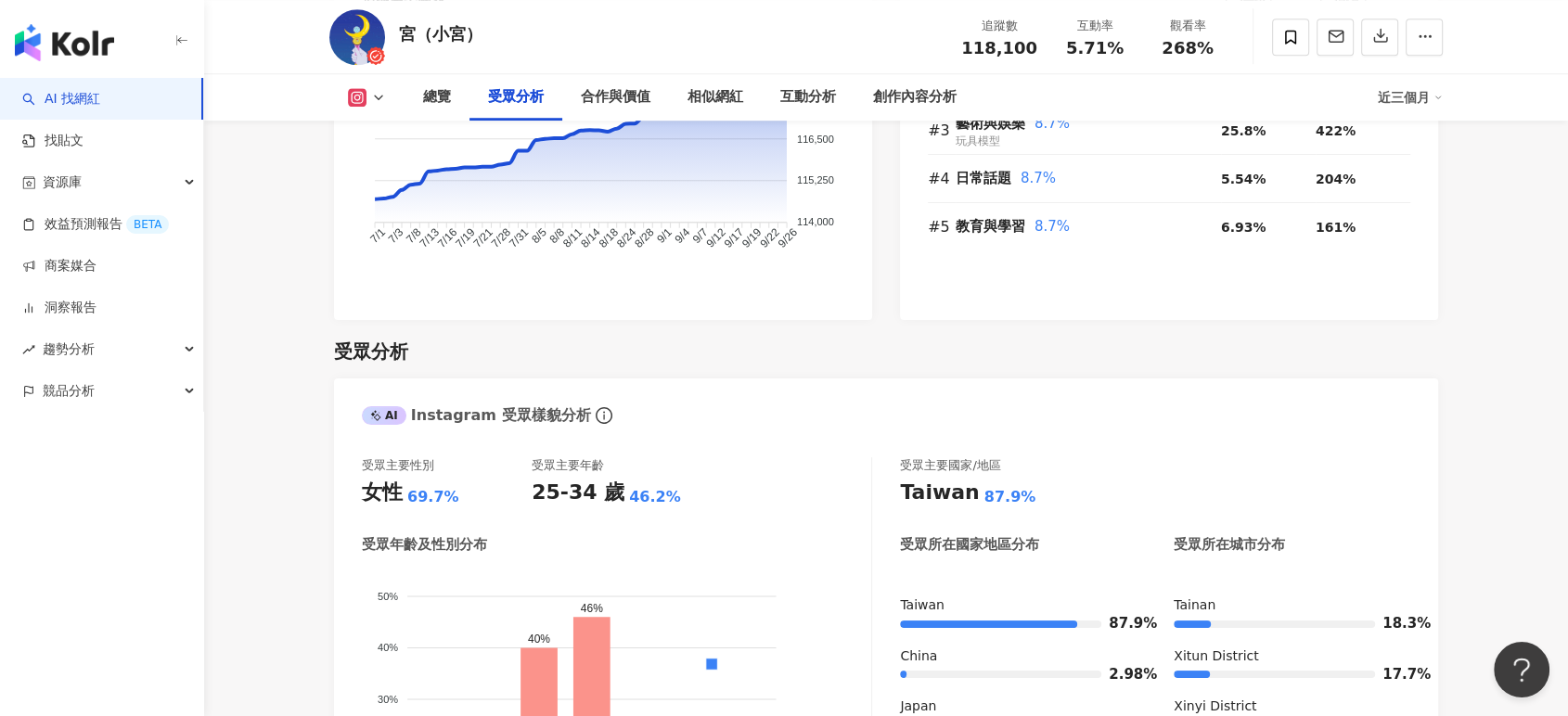
scroll to position [1649, 0]
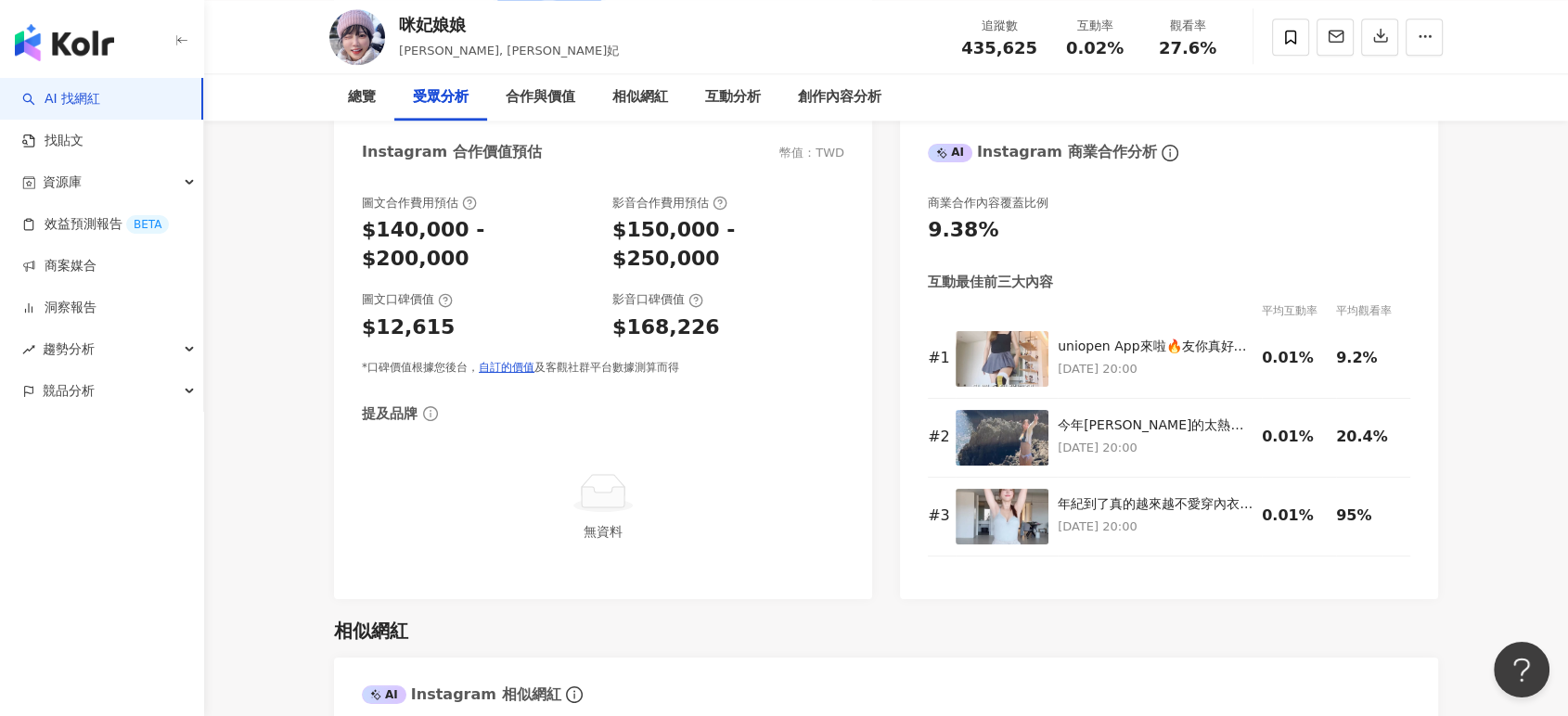
scroll to position [1856, 0]
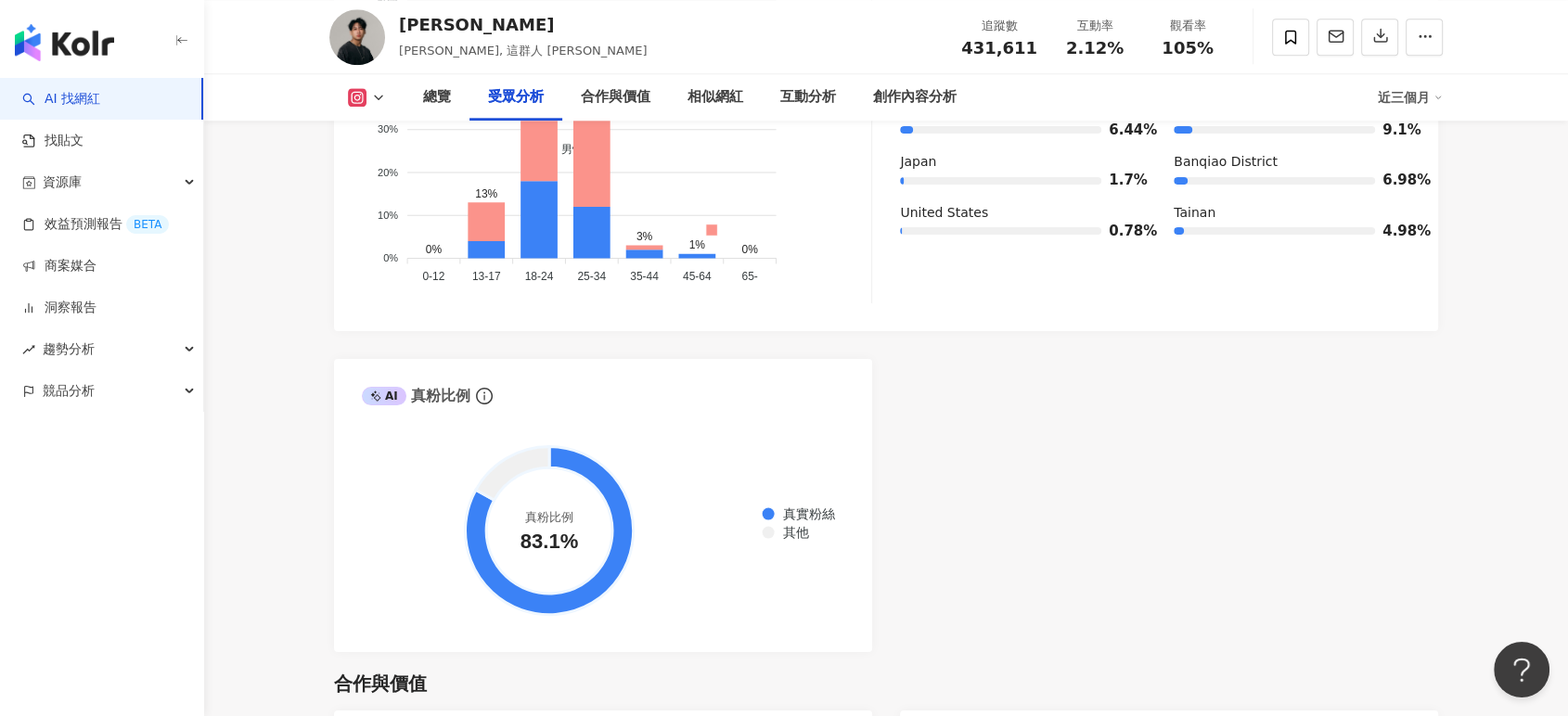
scroll to position [1856, 0]
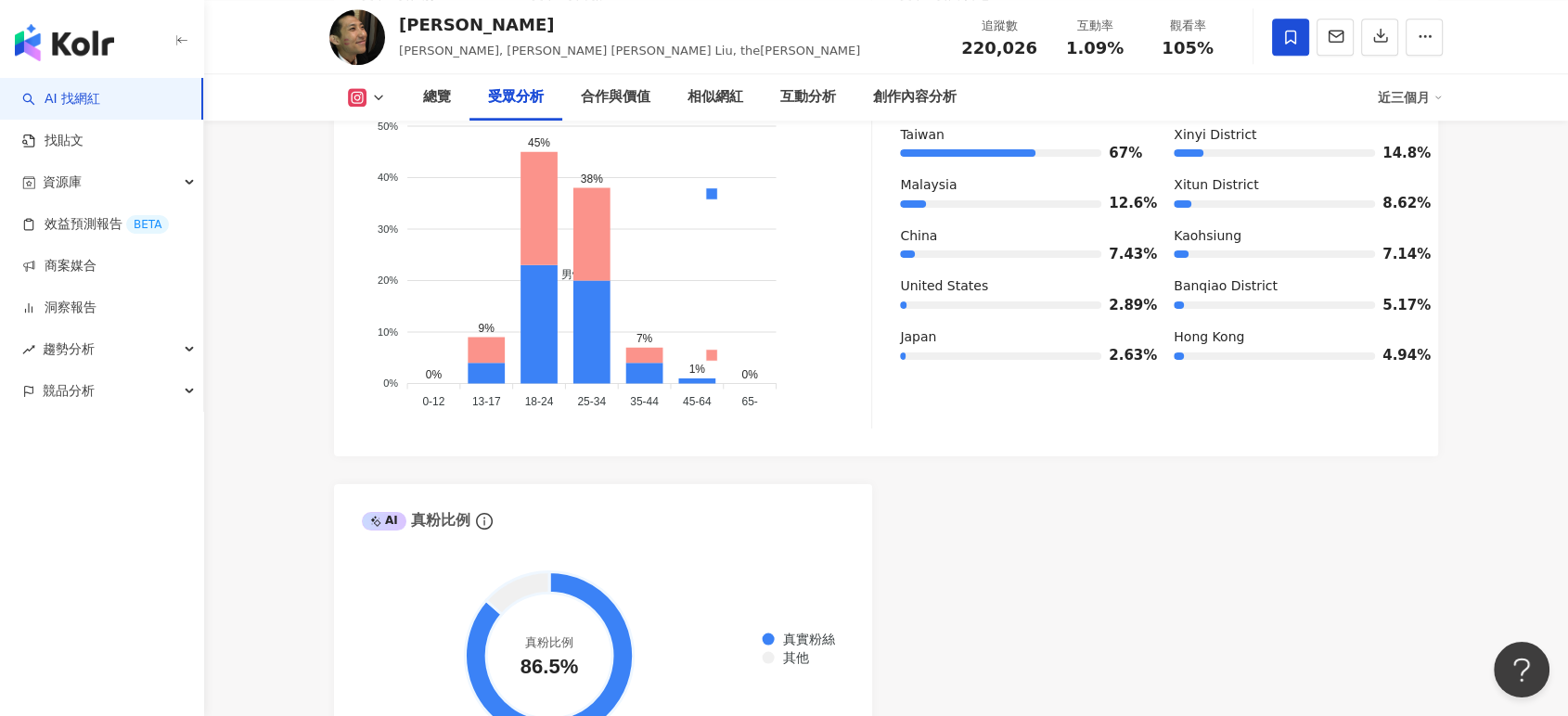
scroll to position [1649, 0]
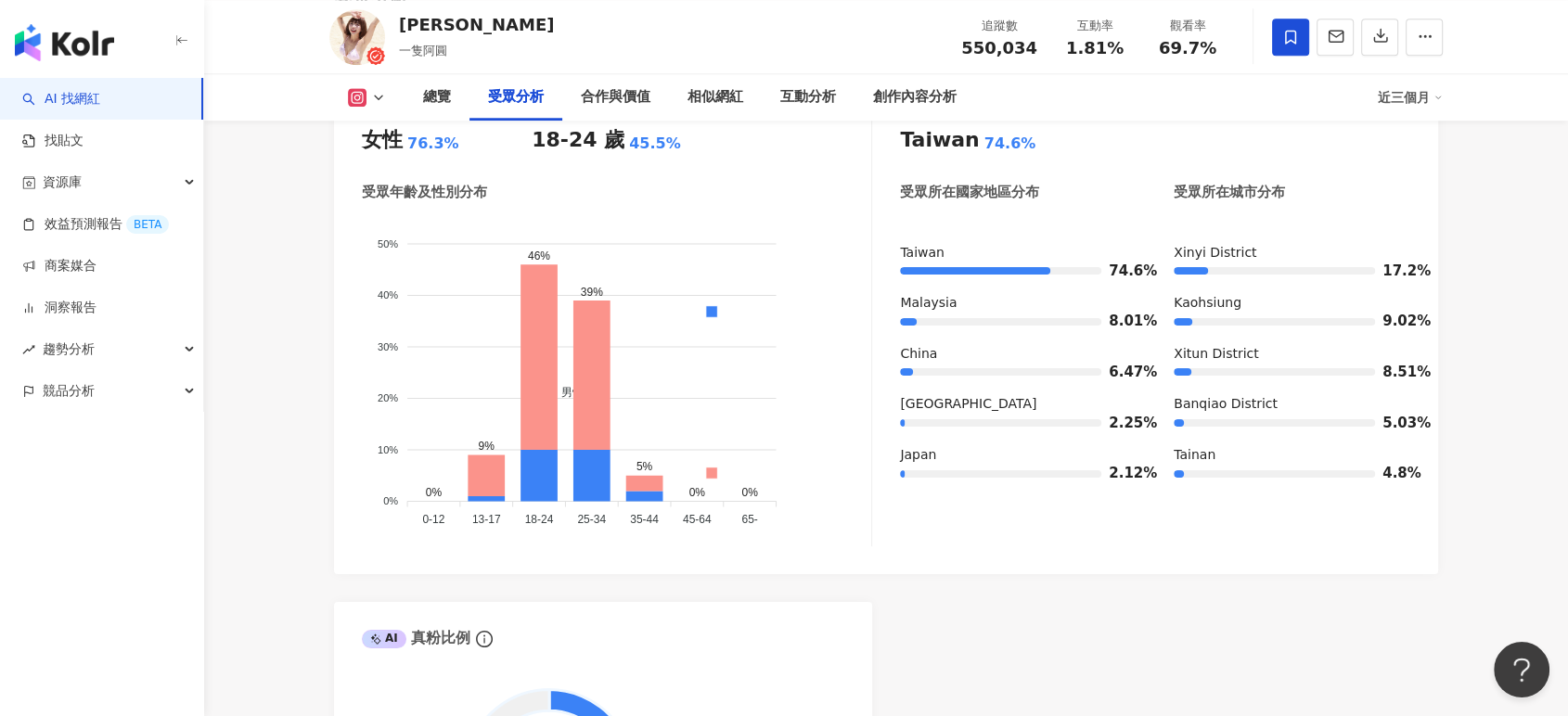
scroll to position [1649, 0]
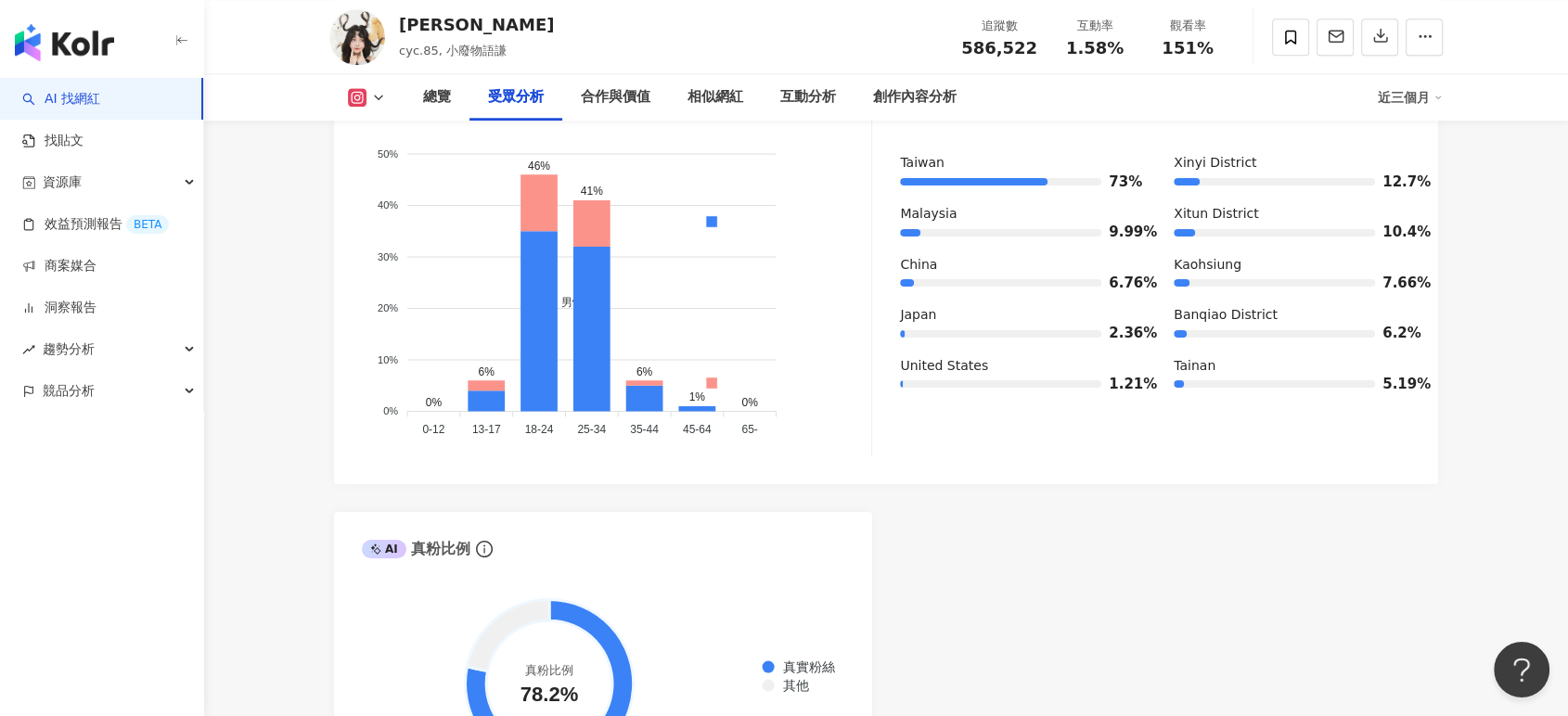
scroll to position [1649, 0]
